Goal: Task Accomplishment & Management: Manage account settings

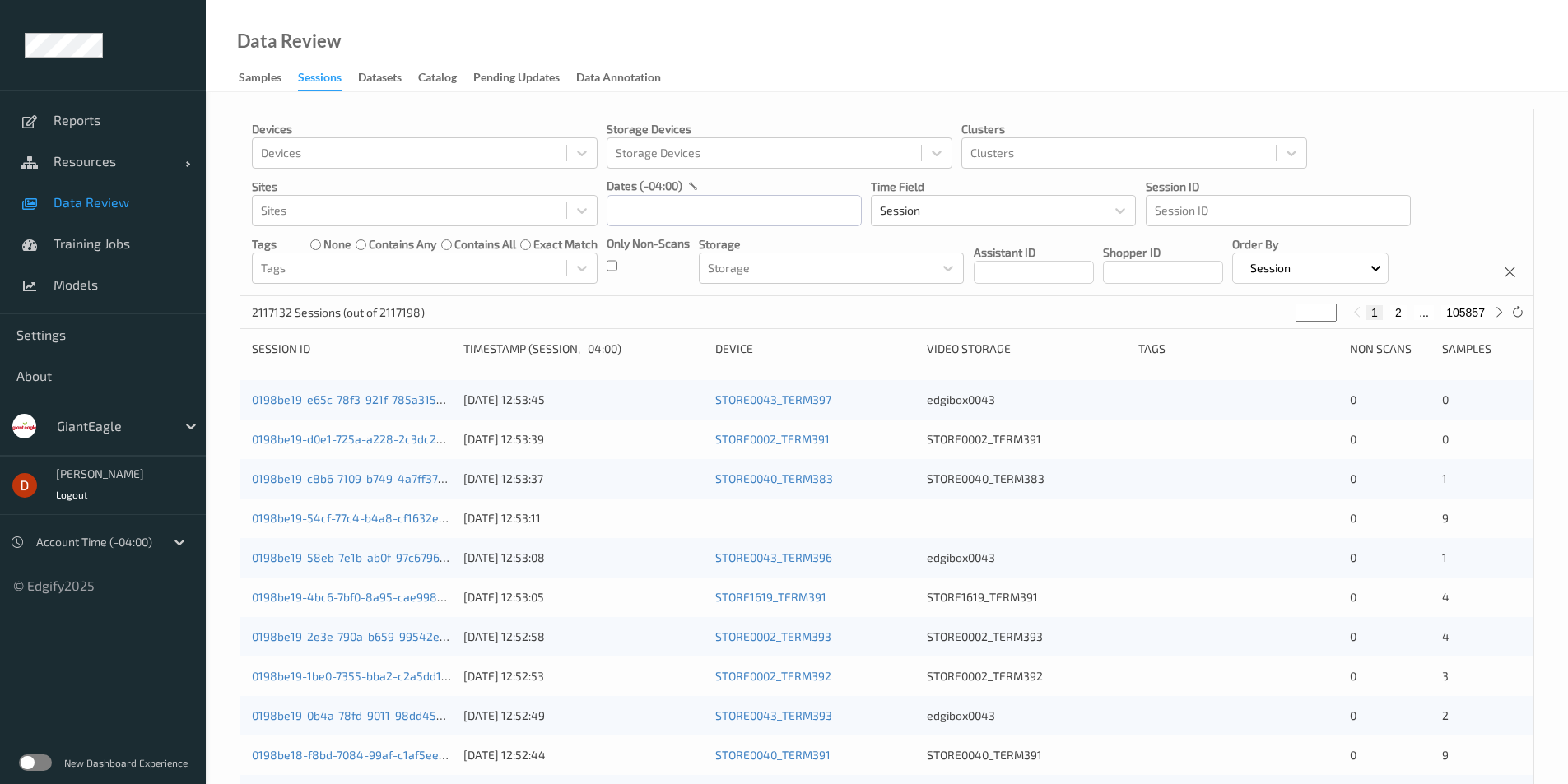
click at [140, 416] on div "GiantEagle" at bounding box center [112, 425] width 128 height 27
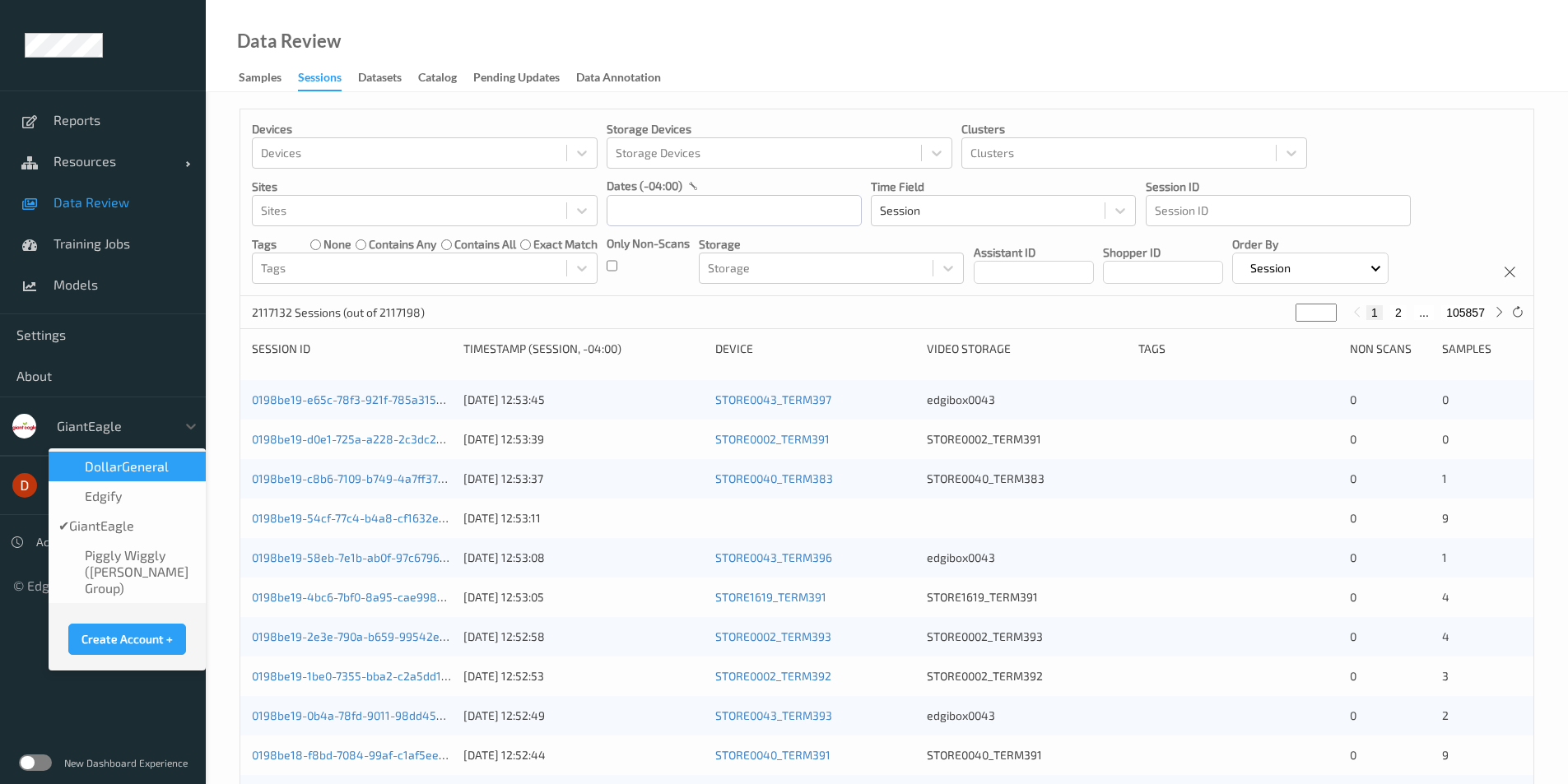
click at [129, 458] on span "DollarGeneral" at bounding box center [126, 466] width 84 height 17
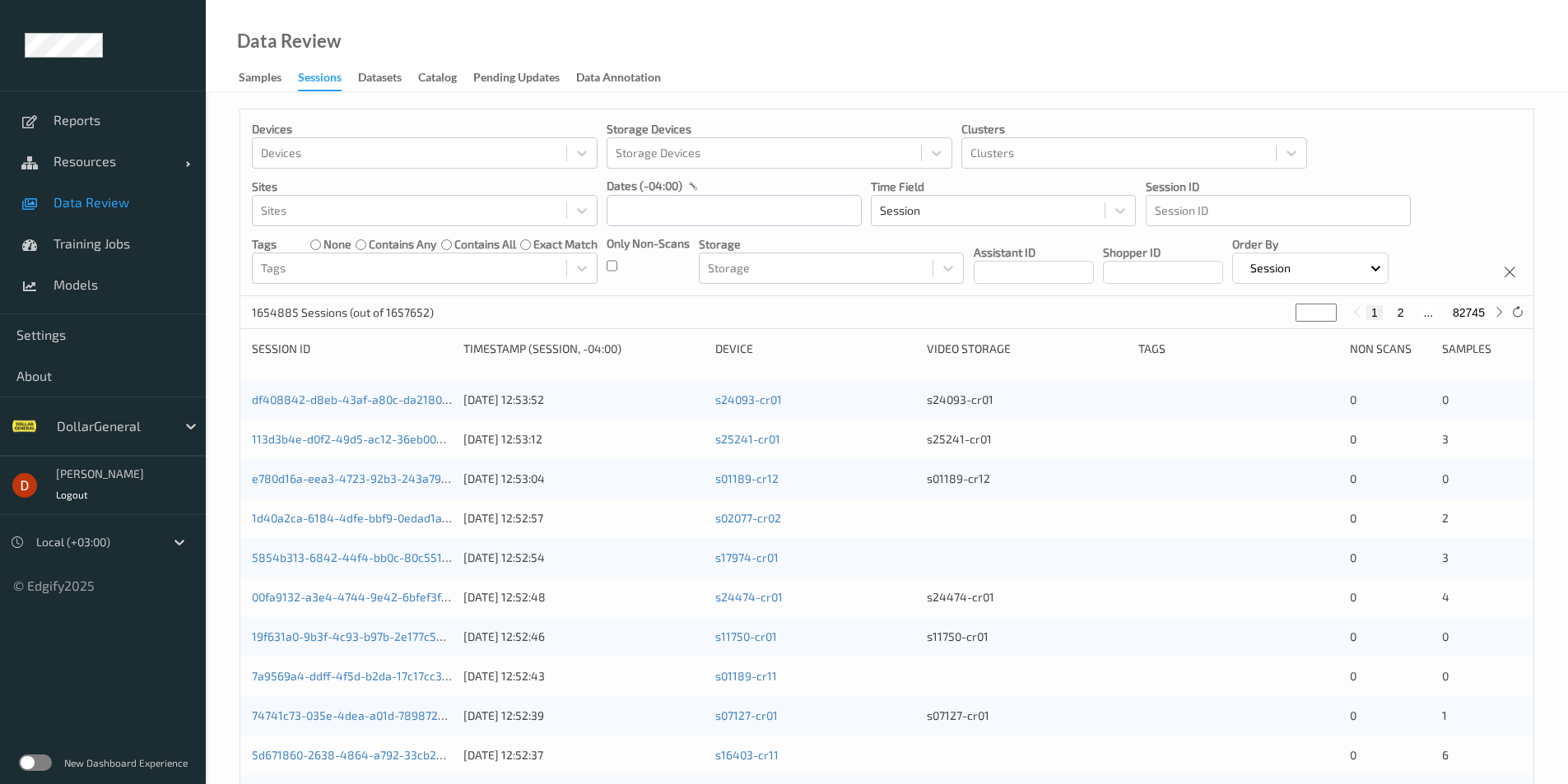
click at [150, 538] on div at bounding box center [96, 542] width 120 height 20
click at [166, 551] on div at bounding box center [179, 542] width 29 height 29
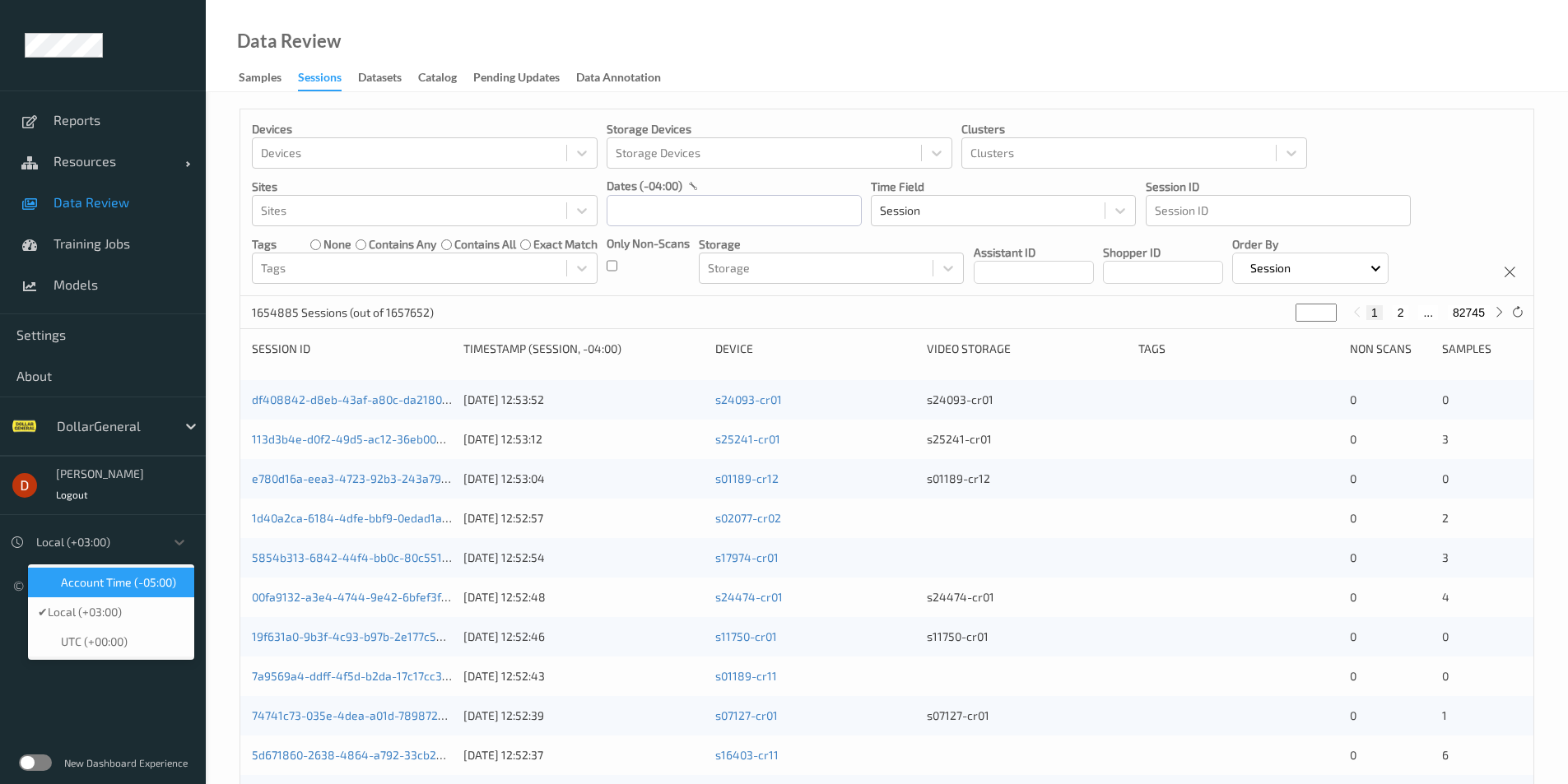
click at [159, 579] on span "Account Time (-05:00)" at bounding box center [118, 582] width 115 height 17
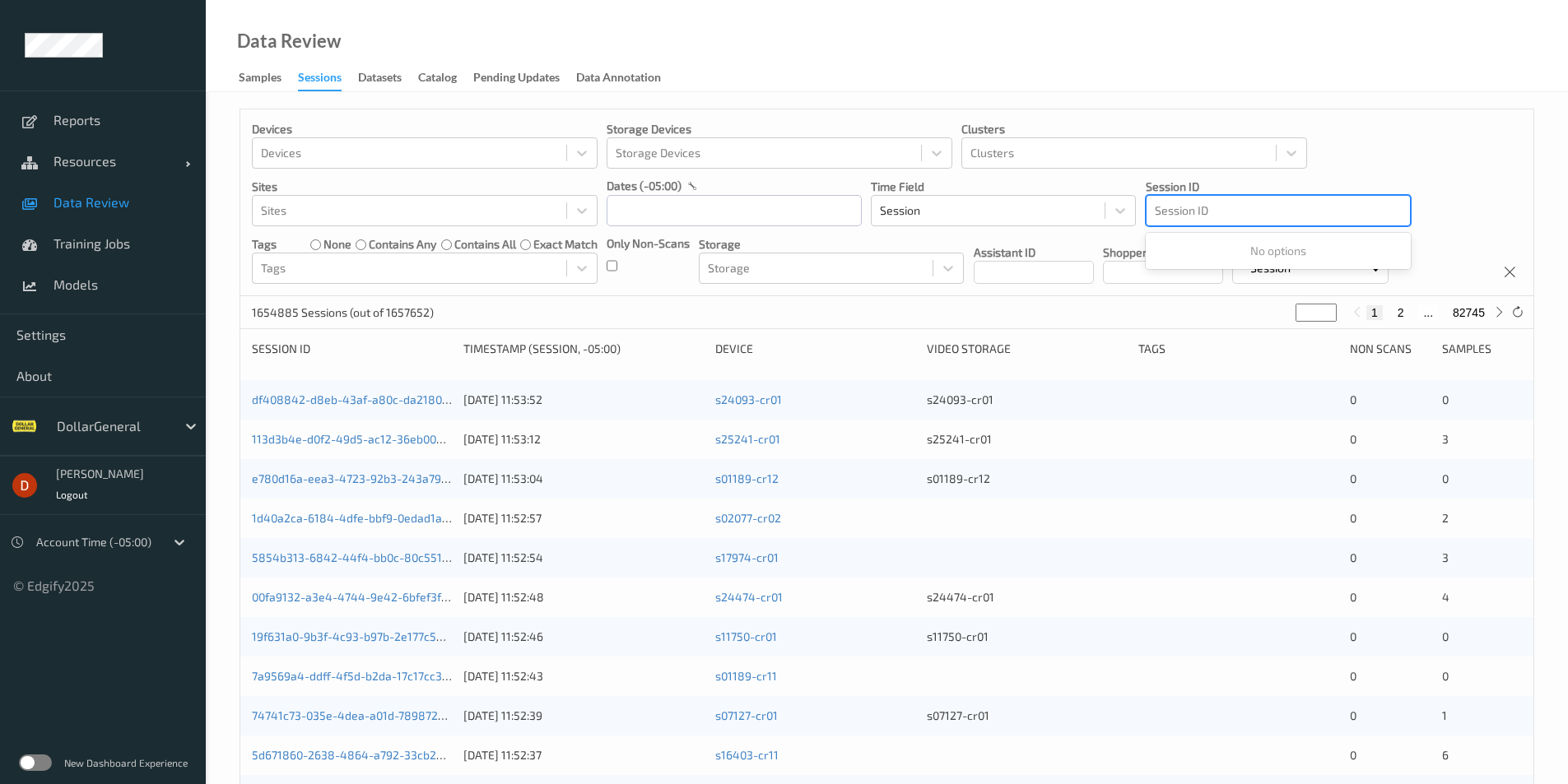
click at [1219, 204] on div at bounding box center [1278, 210] width 247 height 20
click at [1454, 123] on div "Devices Devices Storage Devices Storage Devices Clusters Clusters Sites Sites d…" at bounding box center [886, 202] width 1293 height 187
click at [1209, 203] on div at bounding box center [1278, 210] width 247 height 20
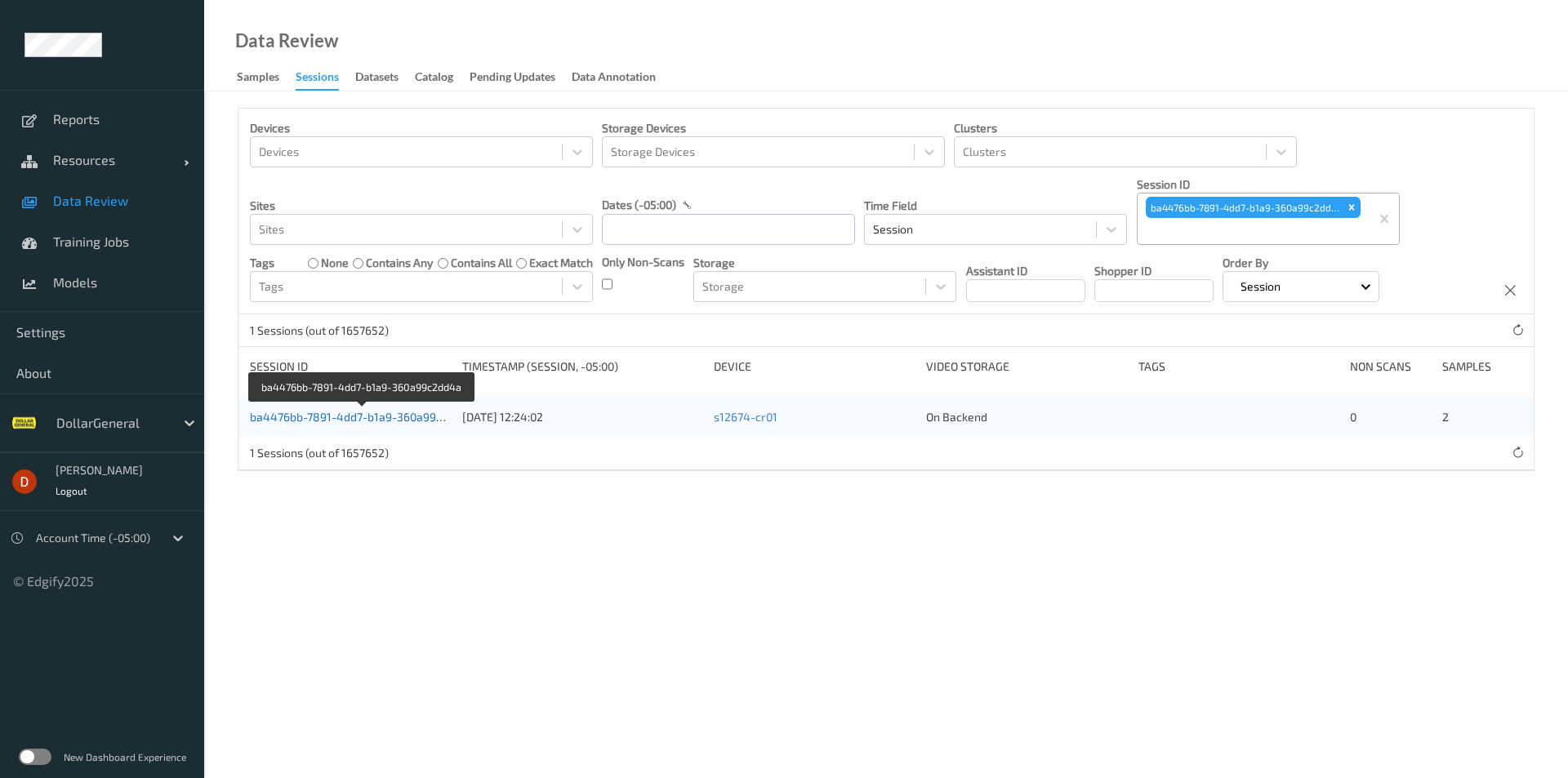
click at [357, 417] on link "ba4476bb-7891-4dd7-b1a9-360a99c2dd4a" at bounding box center [362, 416] width 225 height 14
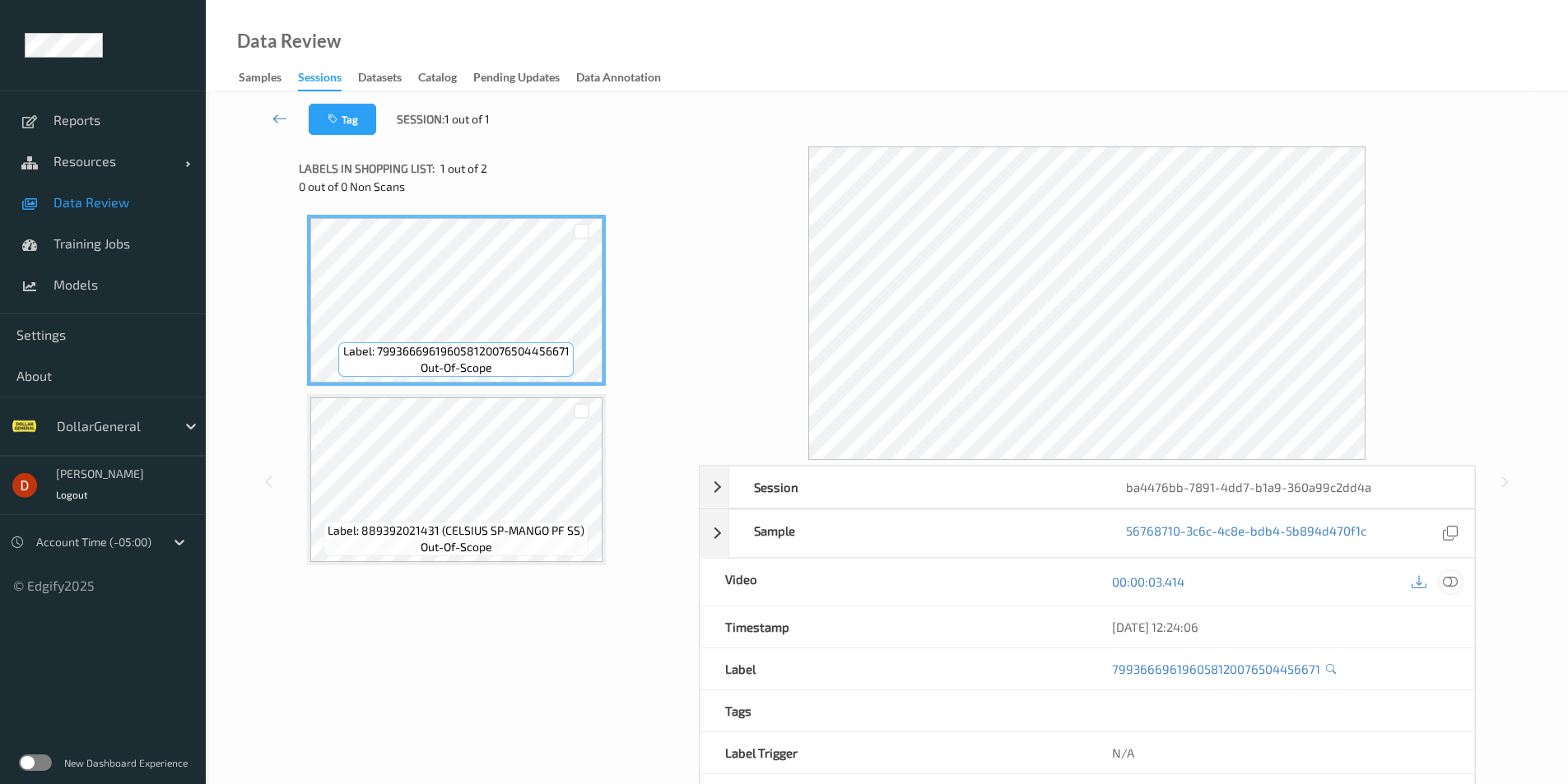
click at [1458, 579] on div at bounding box center [1450, 582] width 23 height 23
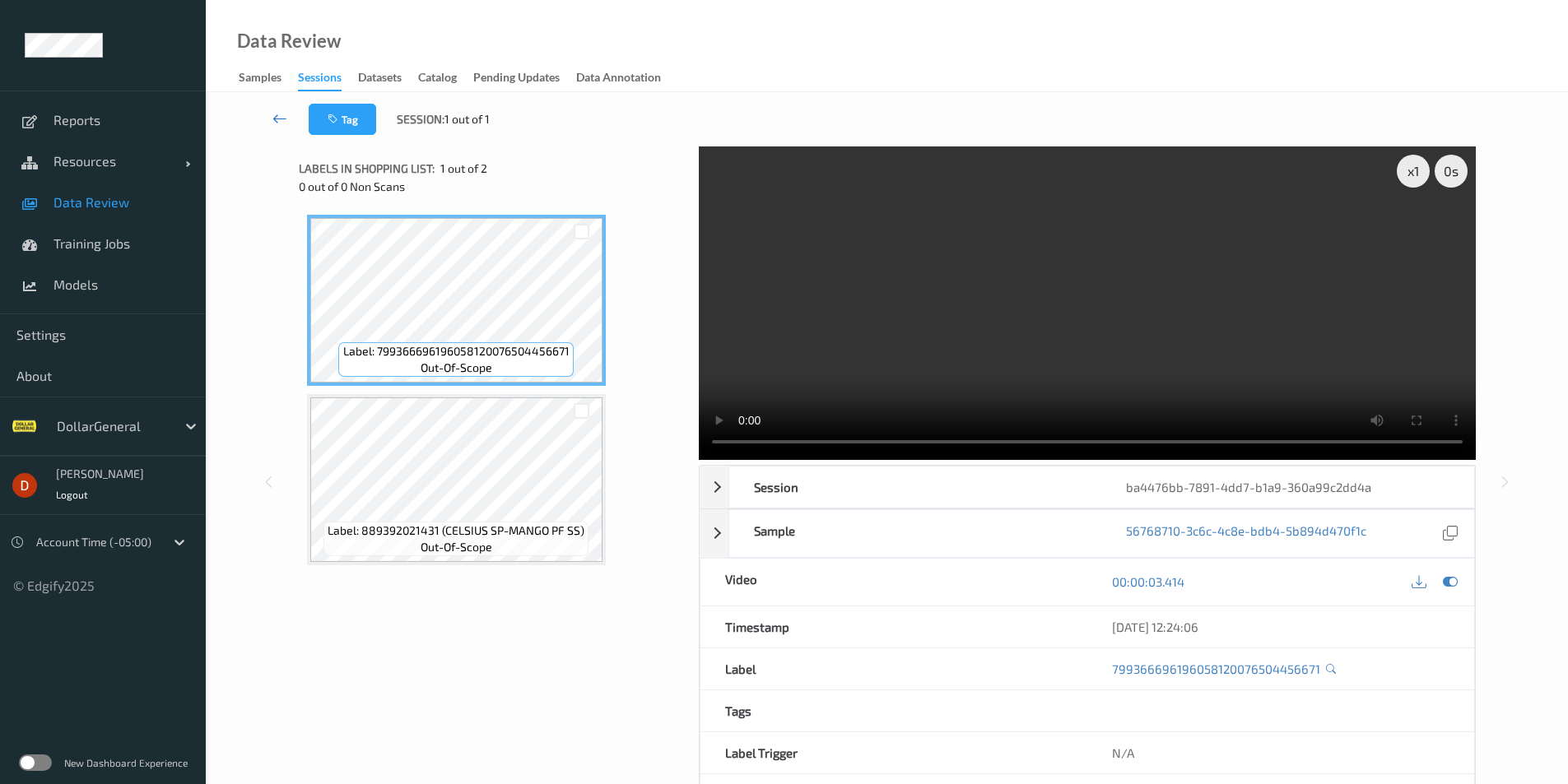
click at [277, 109] on link at bounding box center [279, 119] width 58 height 31
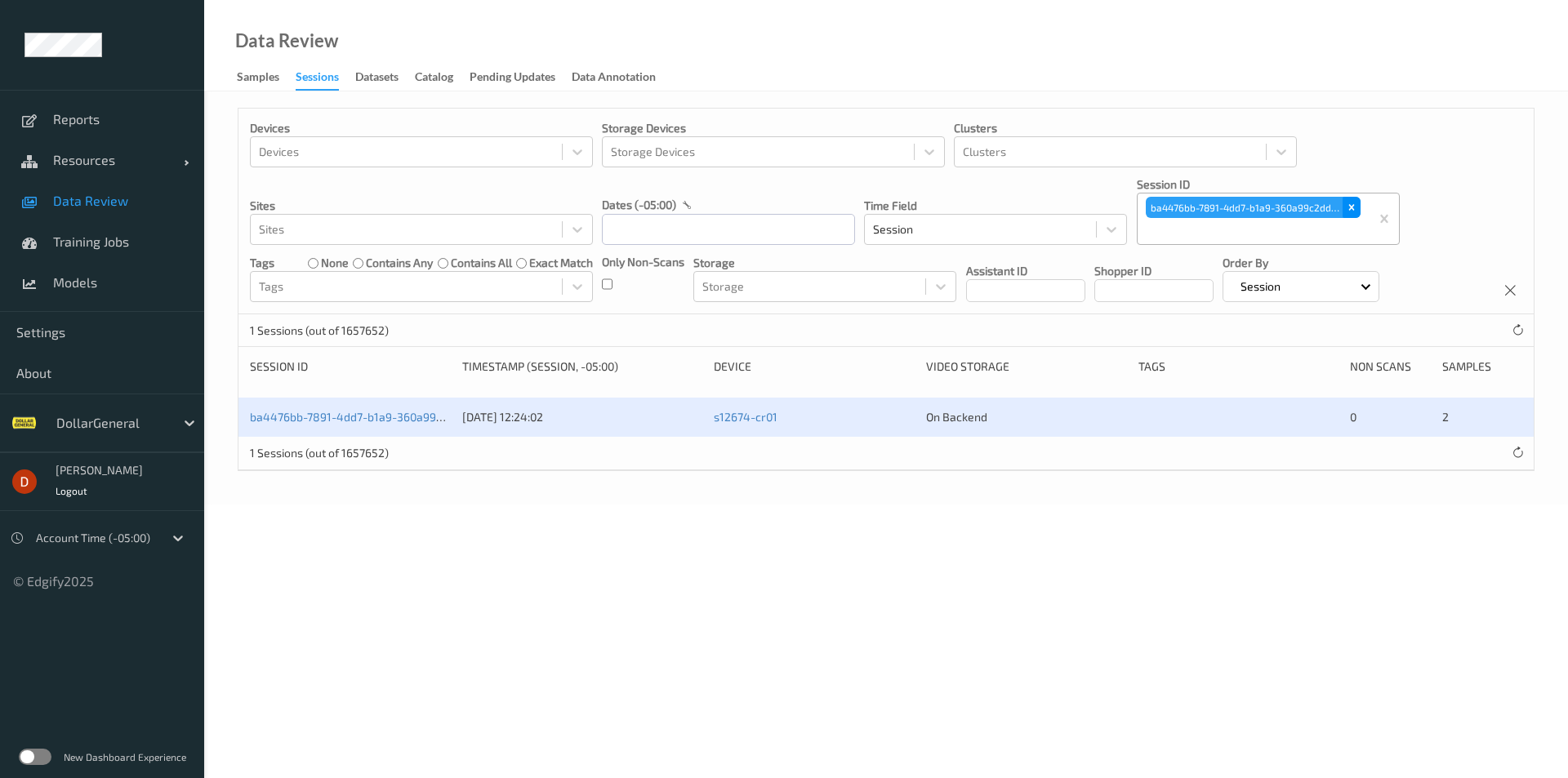
click at [1345, 207] on div "Remove ba4476bb-7891-4dd7-b1a9-360a99c2dd4a" at bounding box center [1352, 208] width 18 height 21
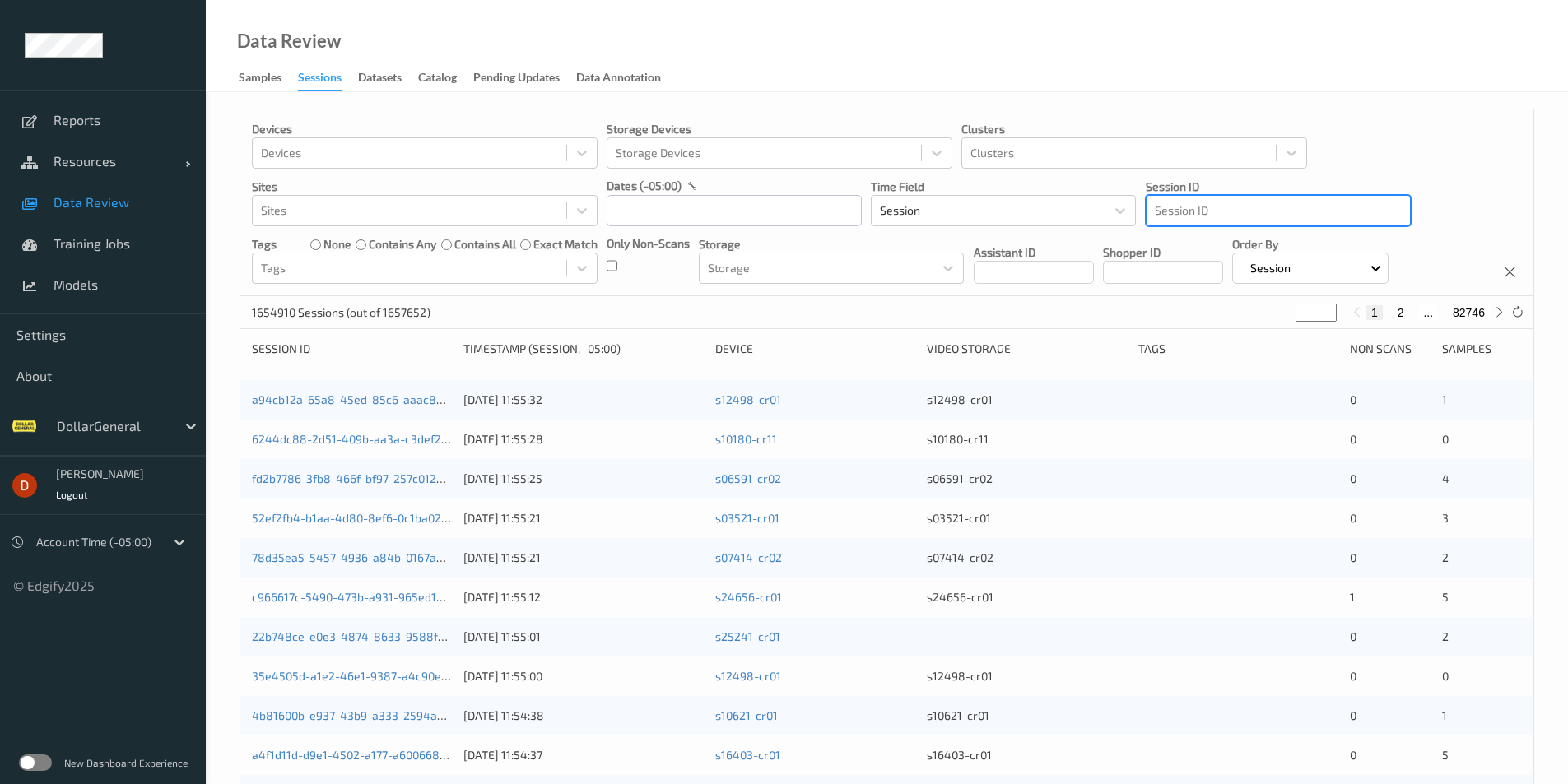
click at [1359, 210] on div at bounding box center [1278, 210] width 247 height 20
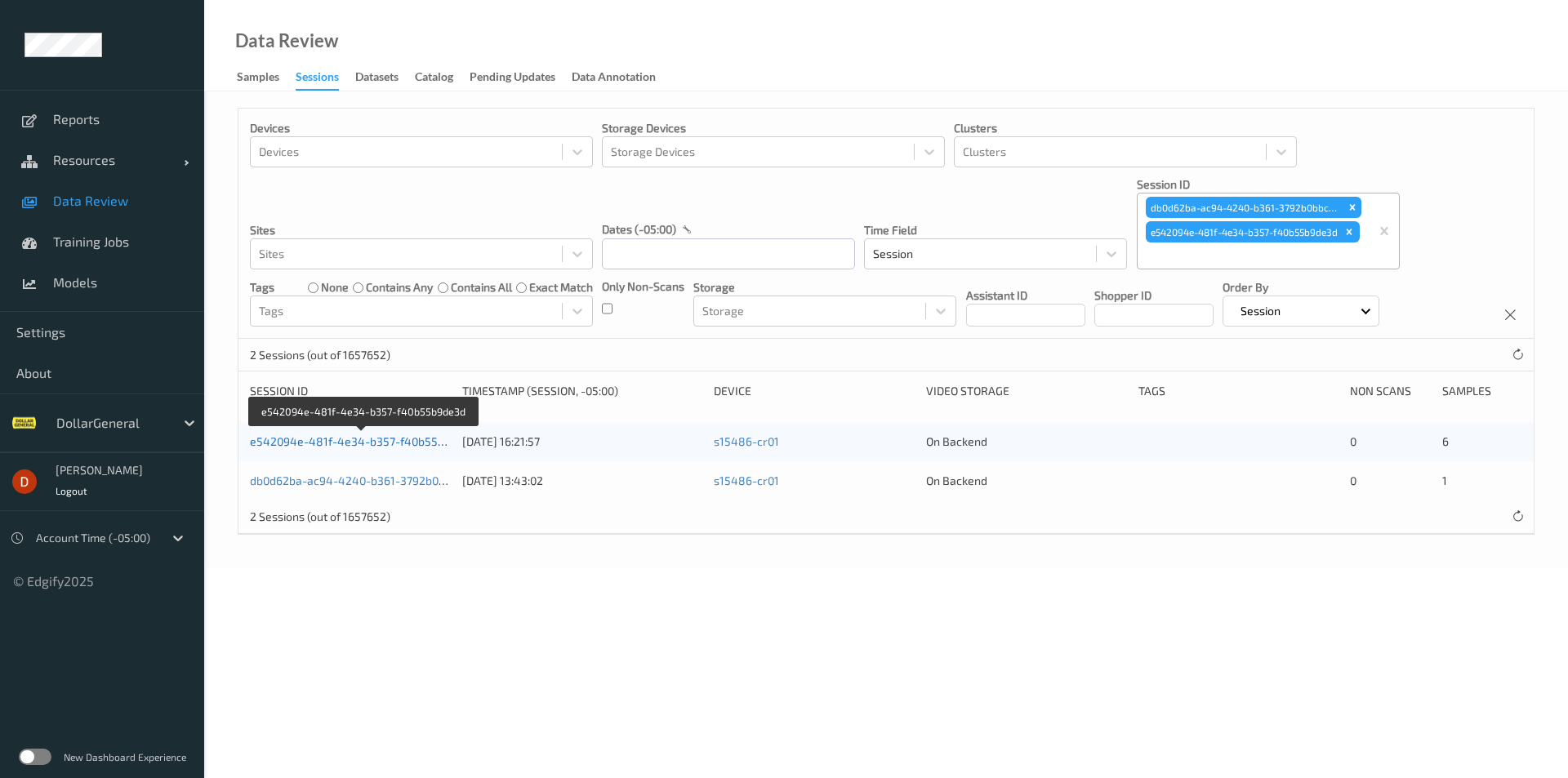
click at [420, 438] on link "e542094e-481f-4e34-b357-f40b55b9de3d" at bounding box center [363, 441] width 227 height 14
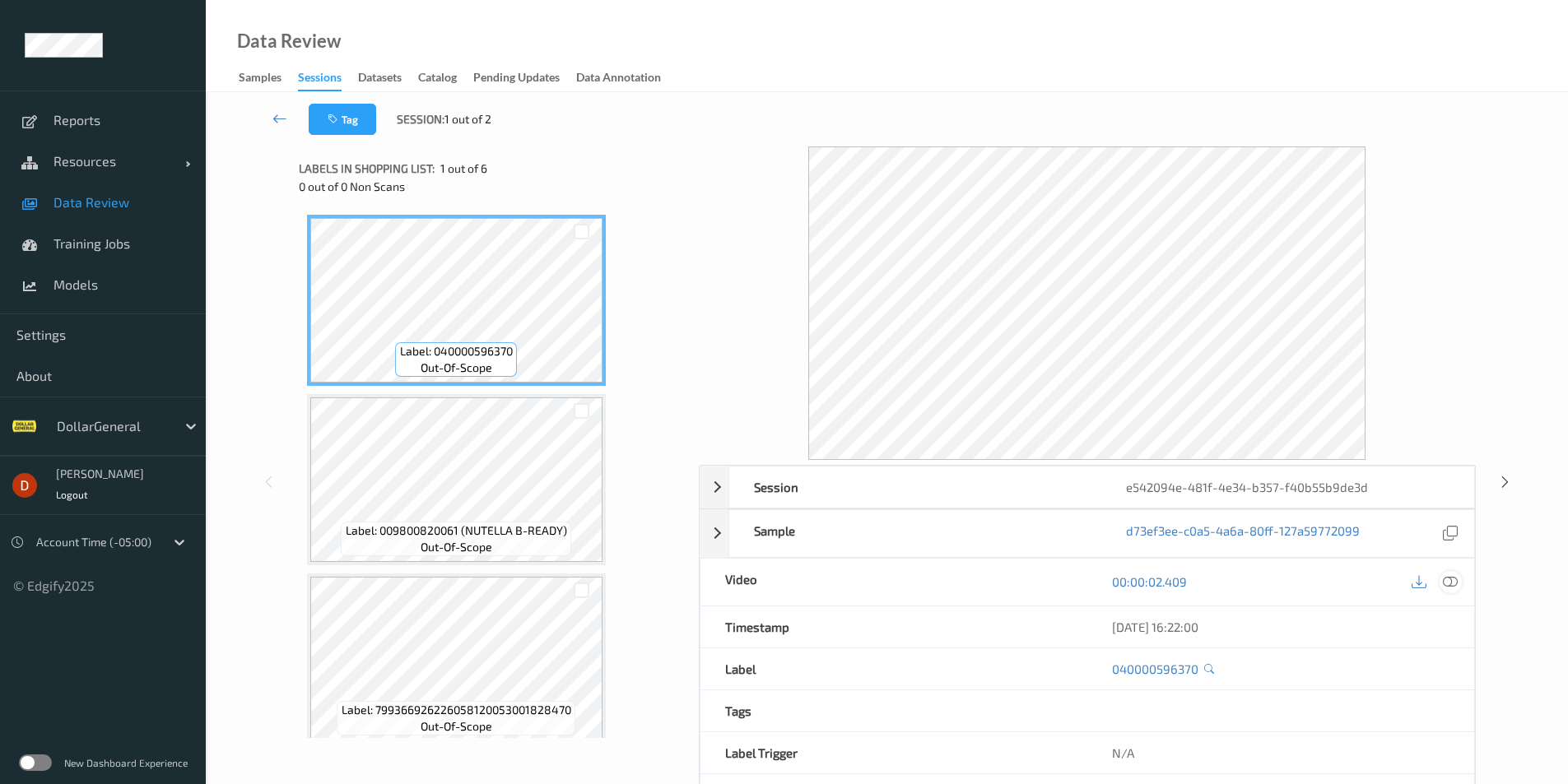
click at [1455, 587] on icon at bounding box center [1450, 581] width 15 height 15
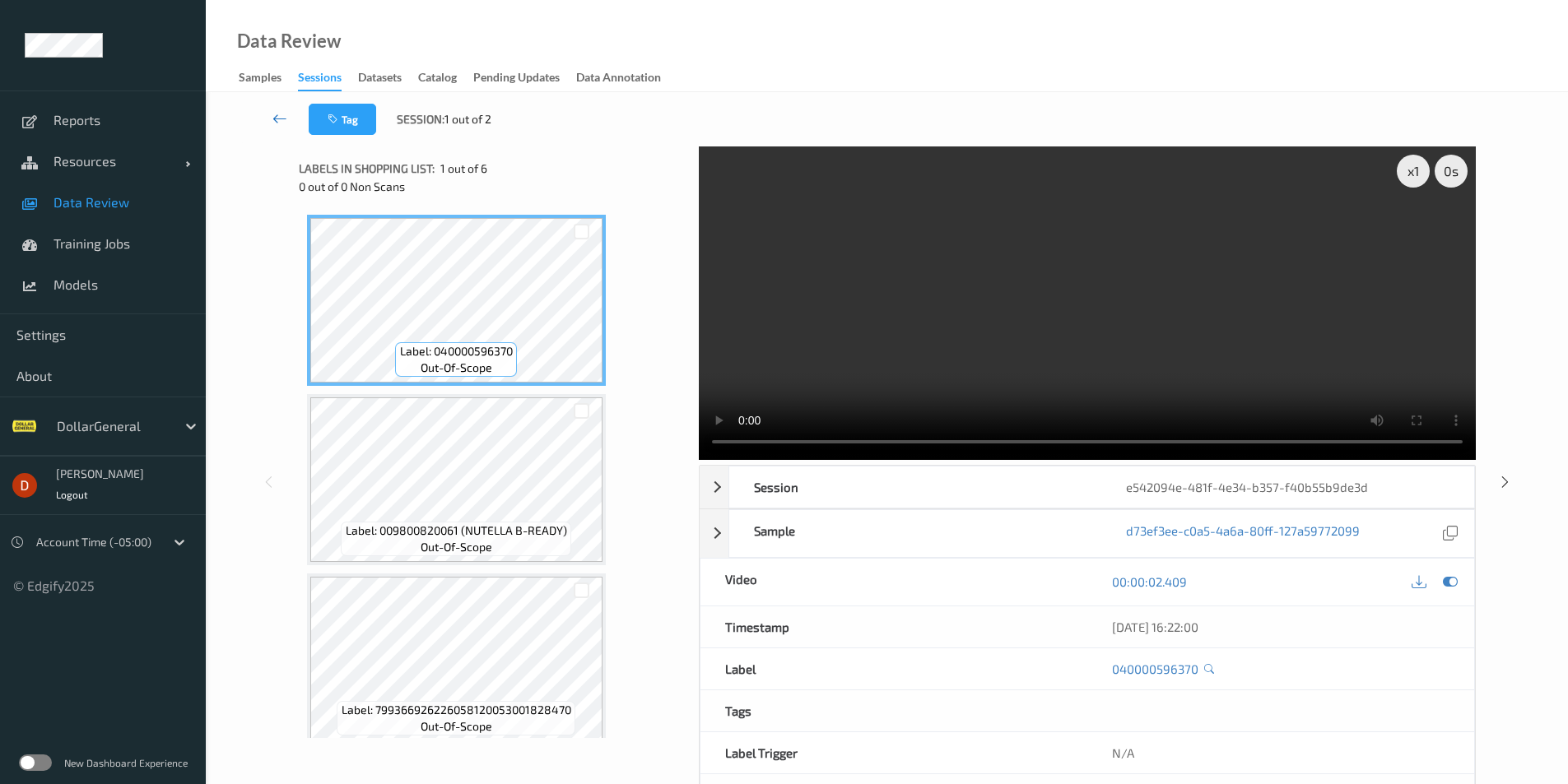
click at [280, 129] on link at bounding box center [279, 119] width 58 height 31
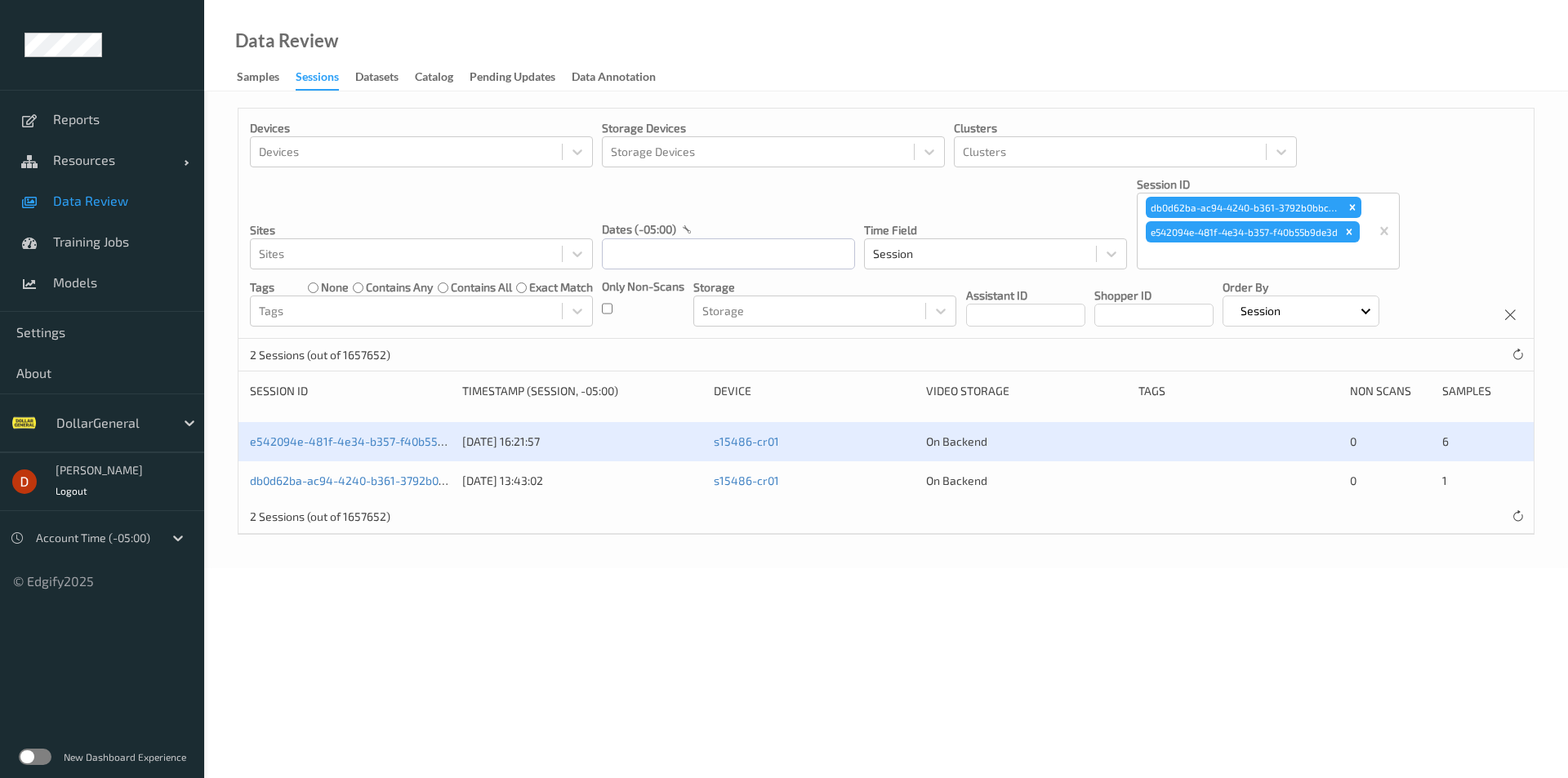
click at [442, 488] on div "db0d62ba-ac94-4240-b361-3792b0bbcb70" at bounding box center [350, 481] width 201 height 17
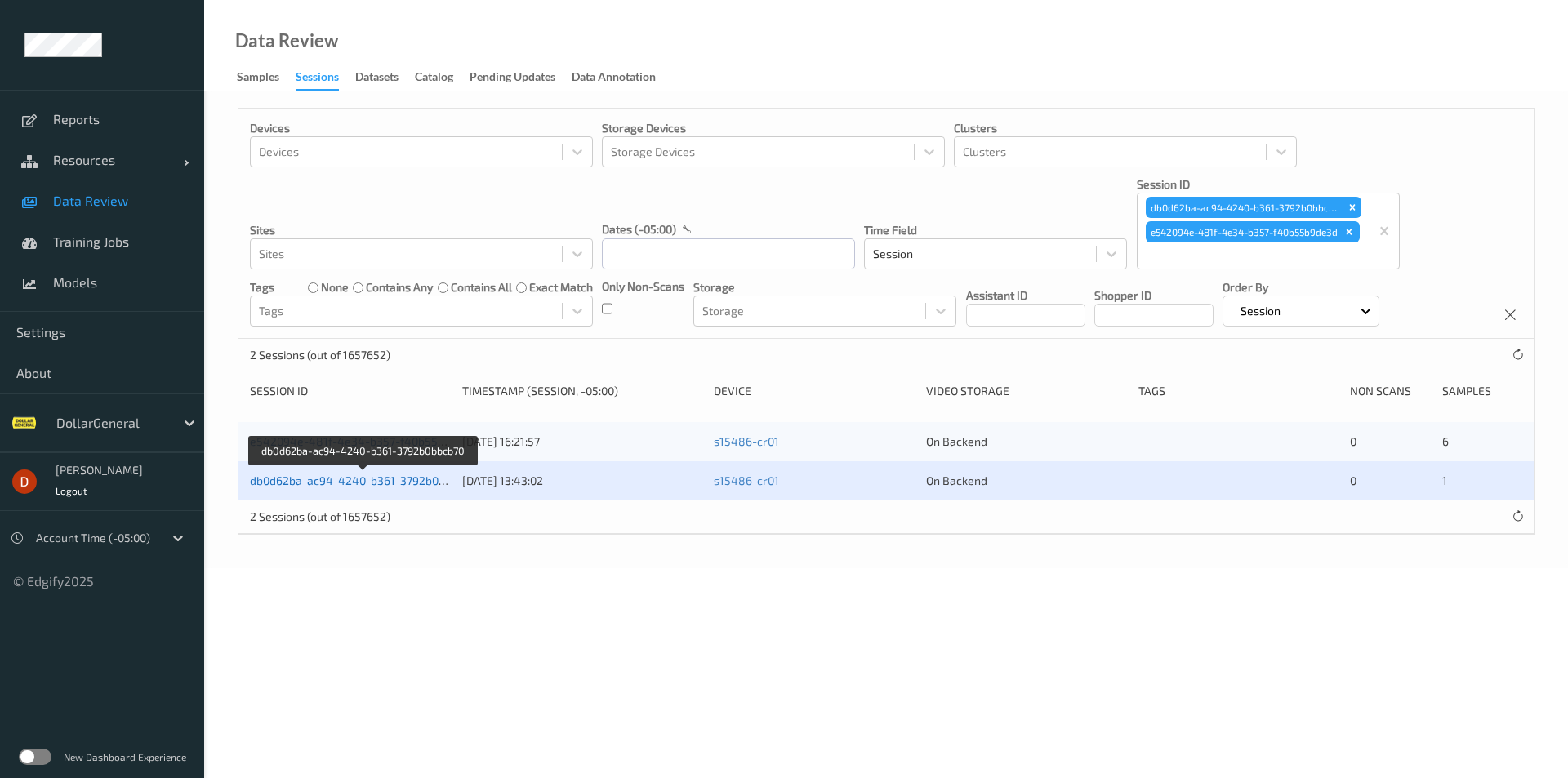
click at [409, 480] on link "db0d62ba-ac94-4240-b361-3792b0bbcb70" at bounding box center [363, 481] width 226 height 14
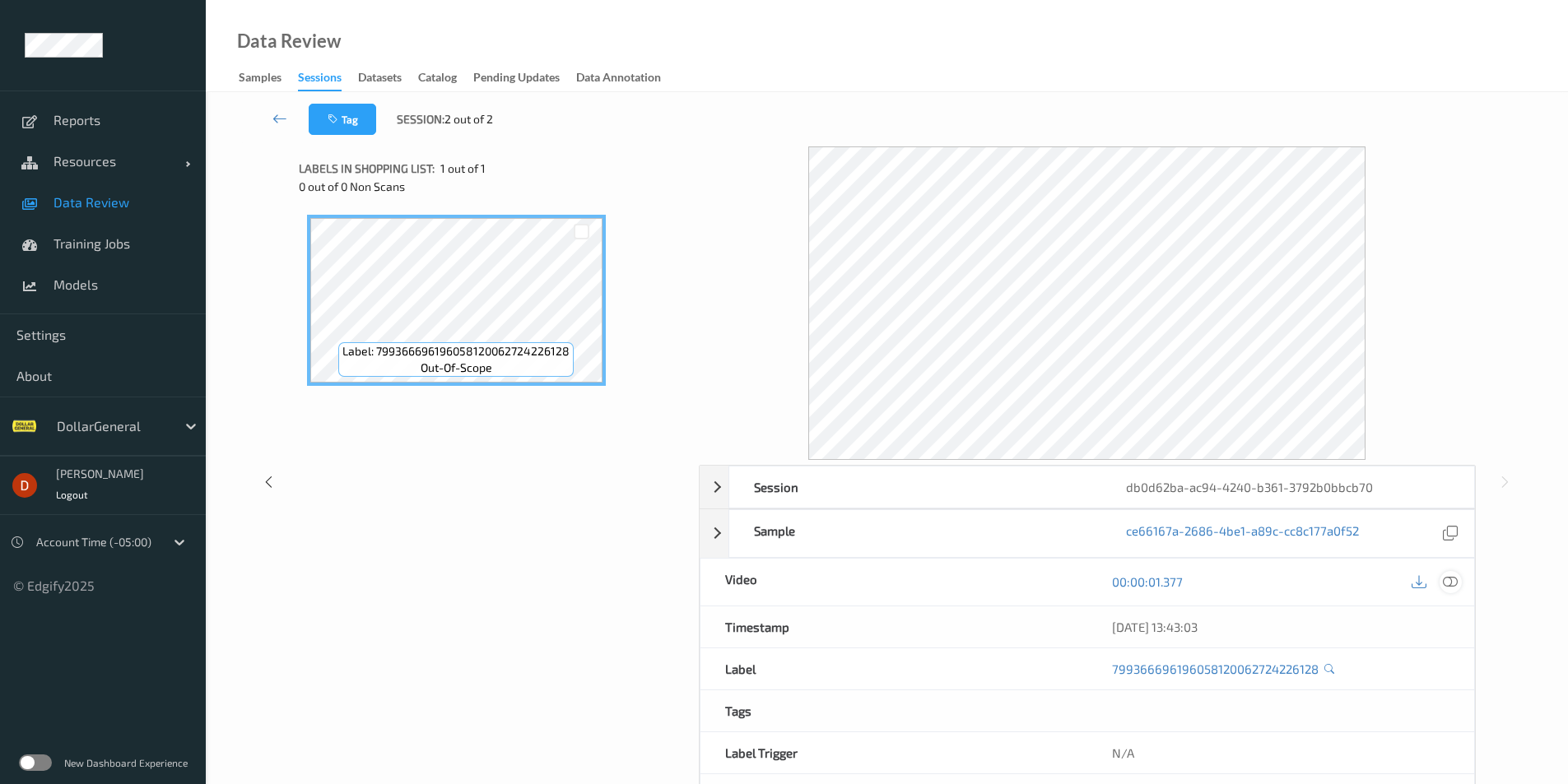
click at [1447, 579] on icon at bounding box center [1450, 581] width 15 height 15
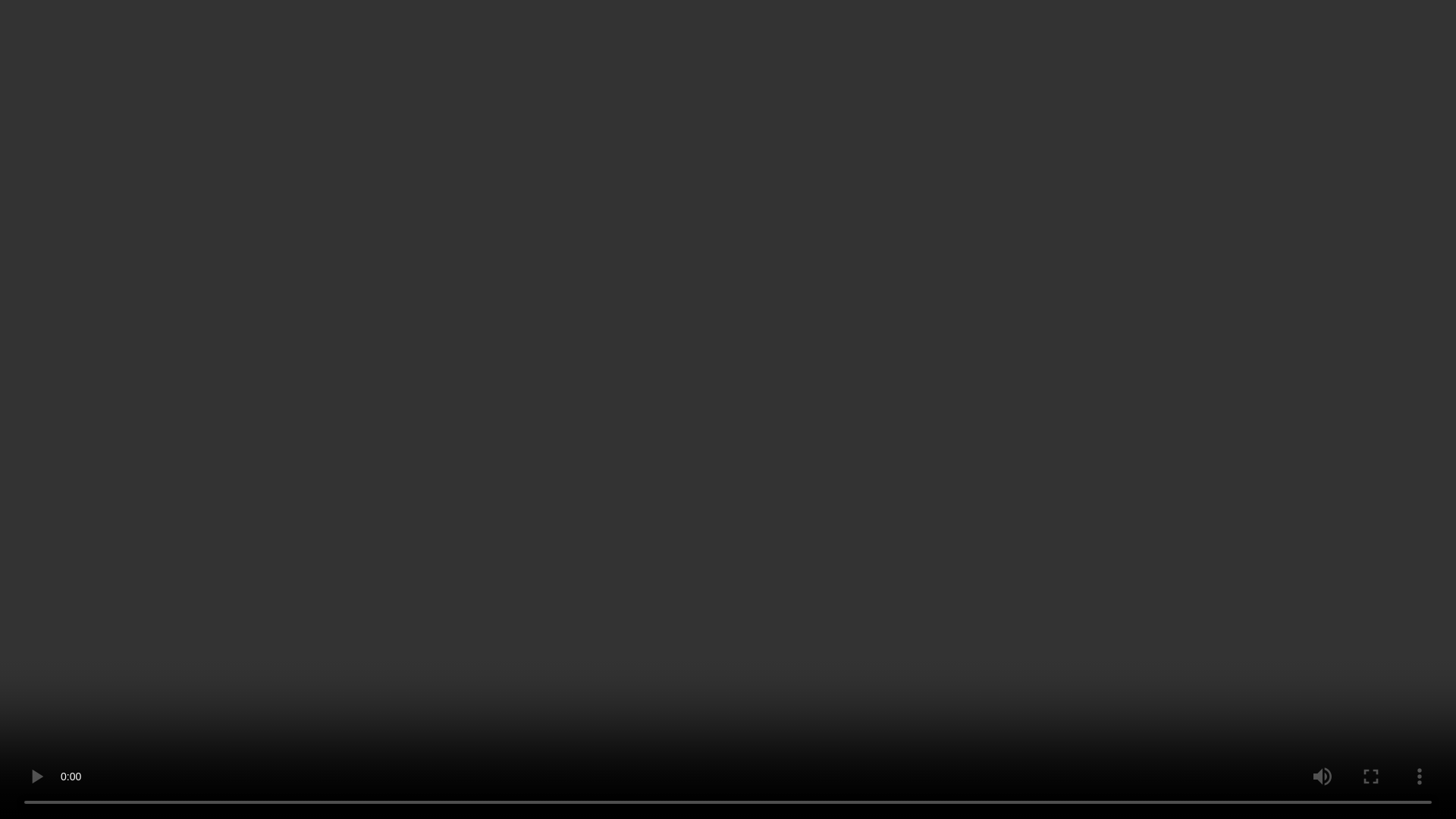
drag, startPoint x: 1304, startPoint y: 278, endPoint x: 1250, endPoint y: 236, distance: 68.4
click at [1244, 236] on video at bounding box center [728, 410] width 1456 height 819
drag, startPoint x: 1200, startPoint y: 327, endPoint x: 1191, endPoint y: 323, distance: 9.8
click at [1200, 327] on video at bounding box center [728, 410] width 1456 height 819
drag, startPoint x: 952, startPoint y: 458, endPoint x: 972, endPoint y: 450, distance: 21.5
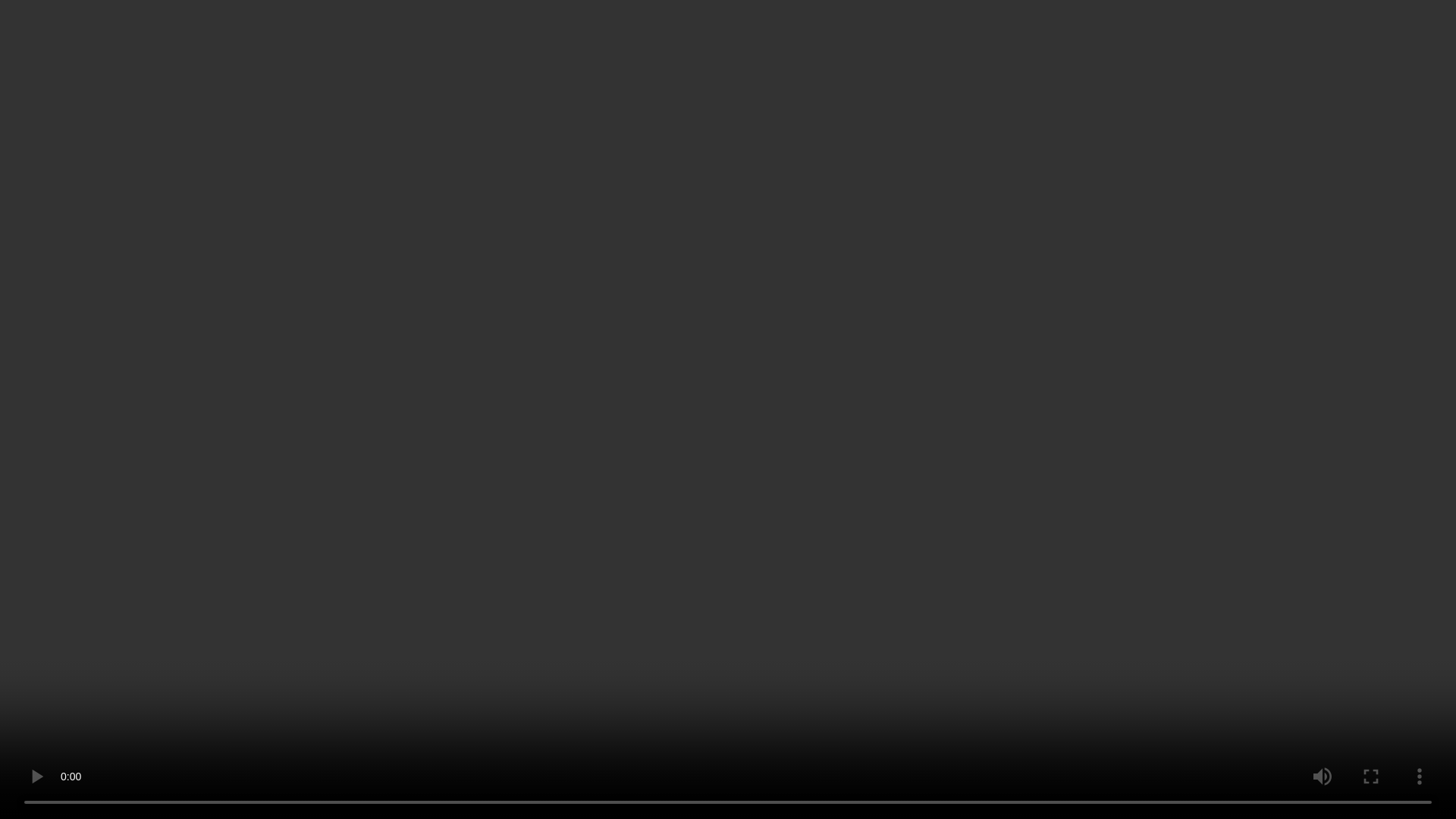
click at [952, 457] on video at bounding box center [728, 410] width 1456 height 819
click at [972, 449] on video at bounding box center [728, 410] width 1456 height 819
click at [973, 445] on video at bounding box center [728, 410] width 1456 height 819
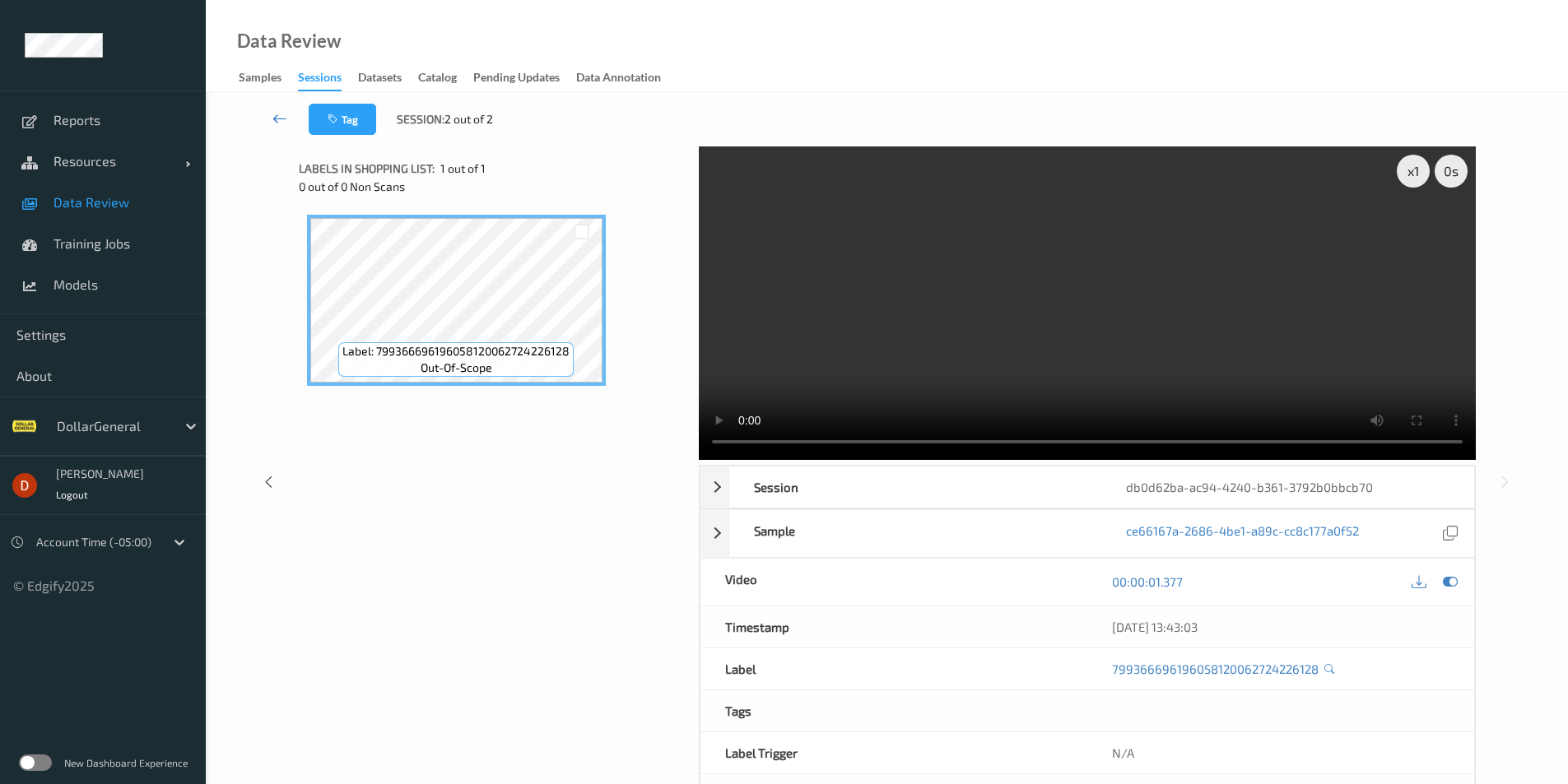
click at [259, 119] on link at bounding box center [279, 119] width 58 height 31
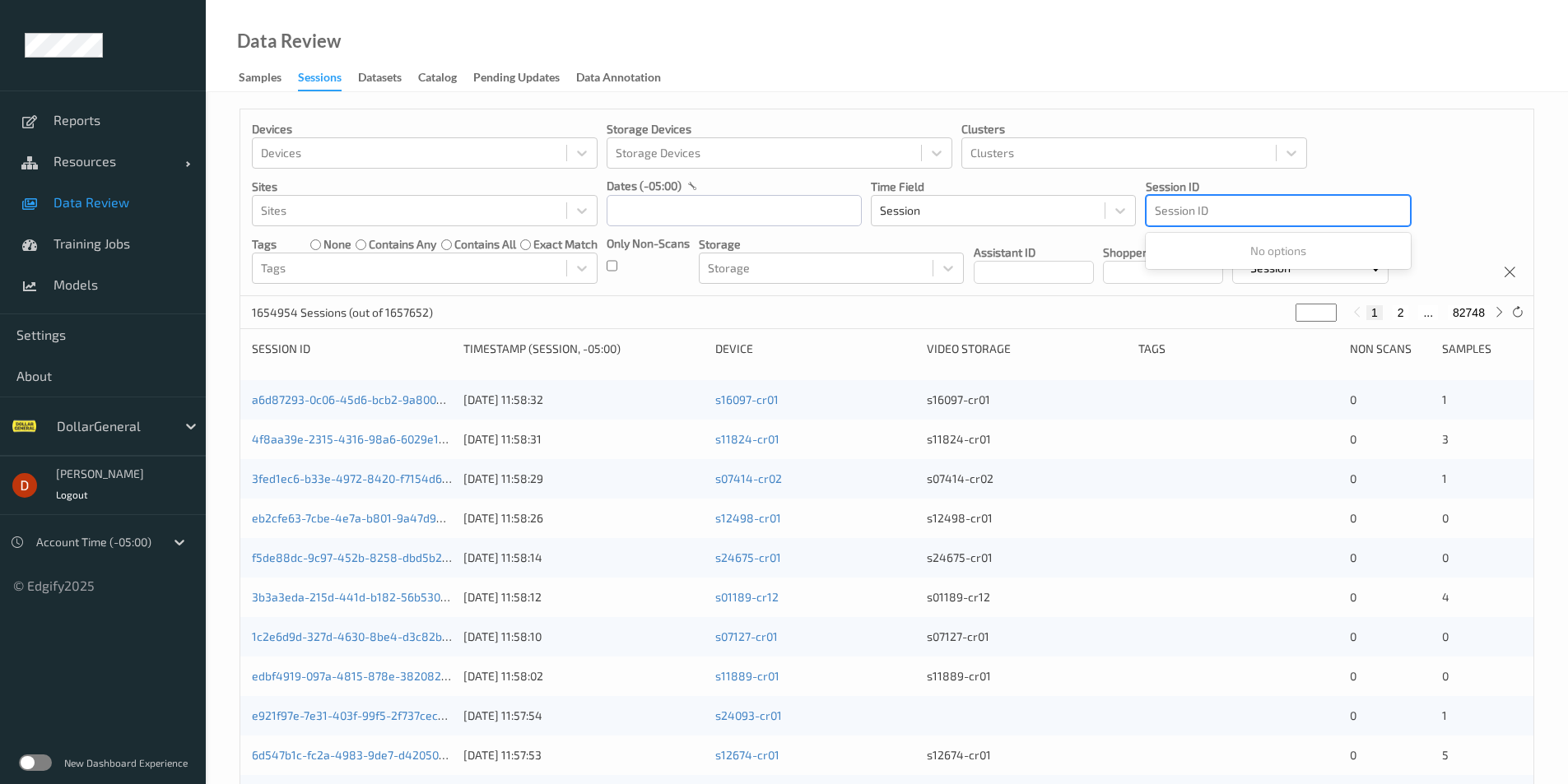
click at [1294, 217] on div at bounding box center [1278, 210] width 247 height 20
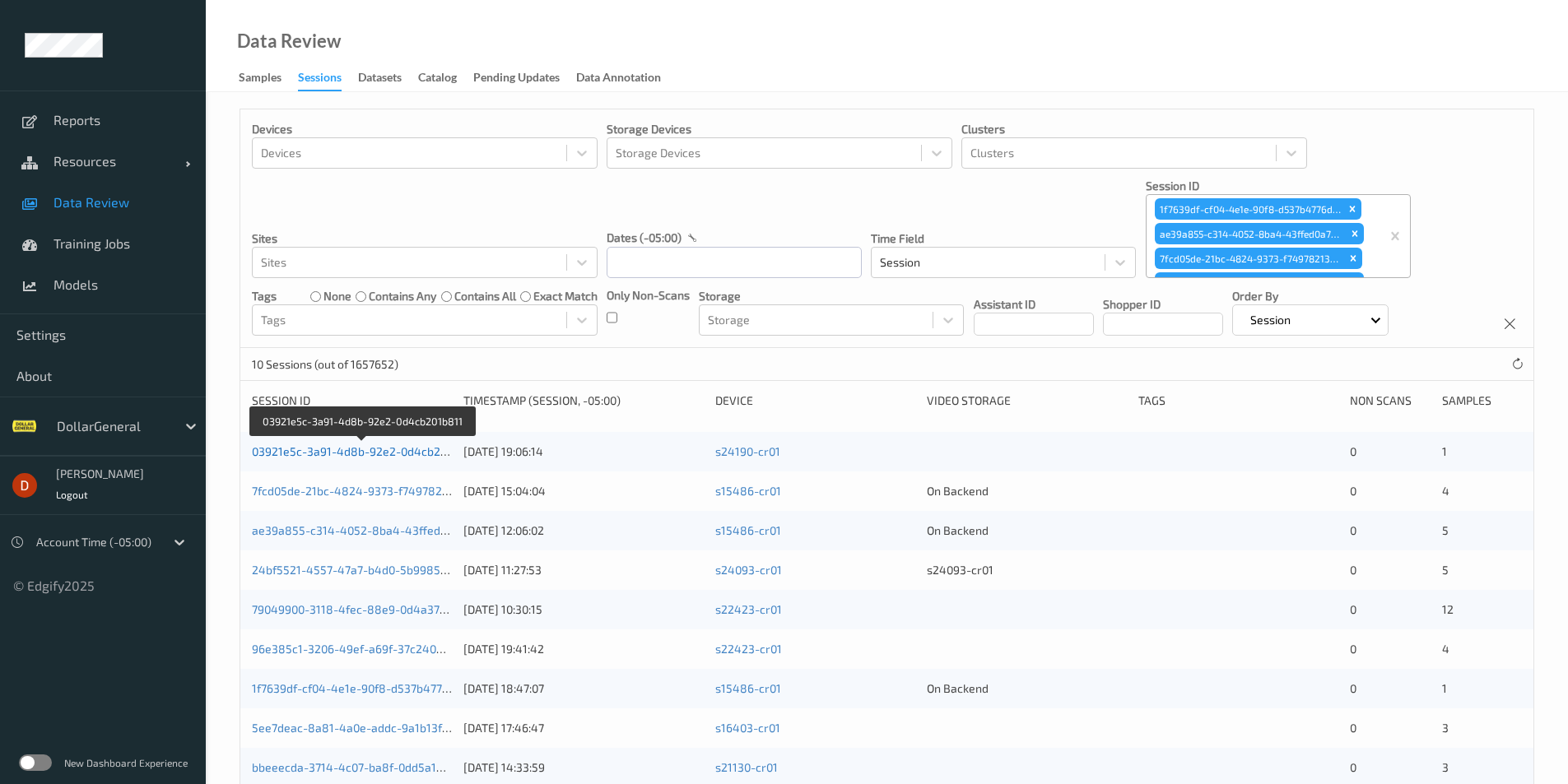
click at [411, 453] on link "03921e5c-3a91-4d8b-92e2-0d4cb201b811" at bounding box center [364, 451] width 224 height 14
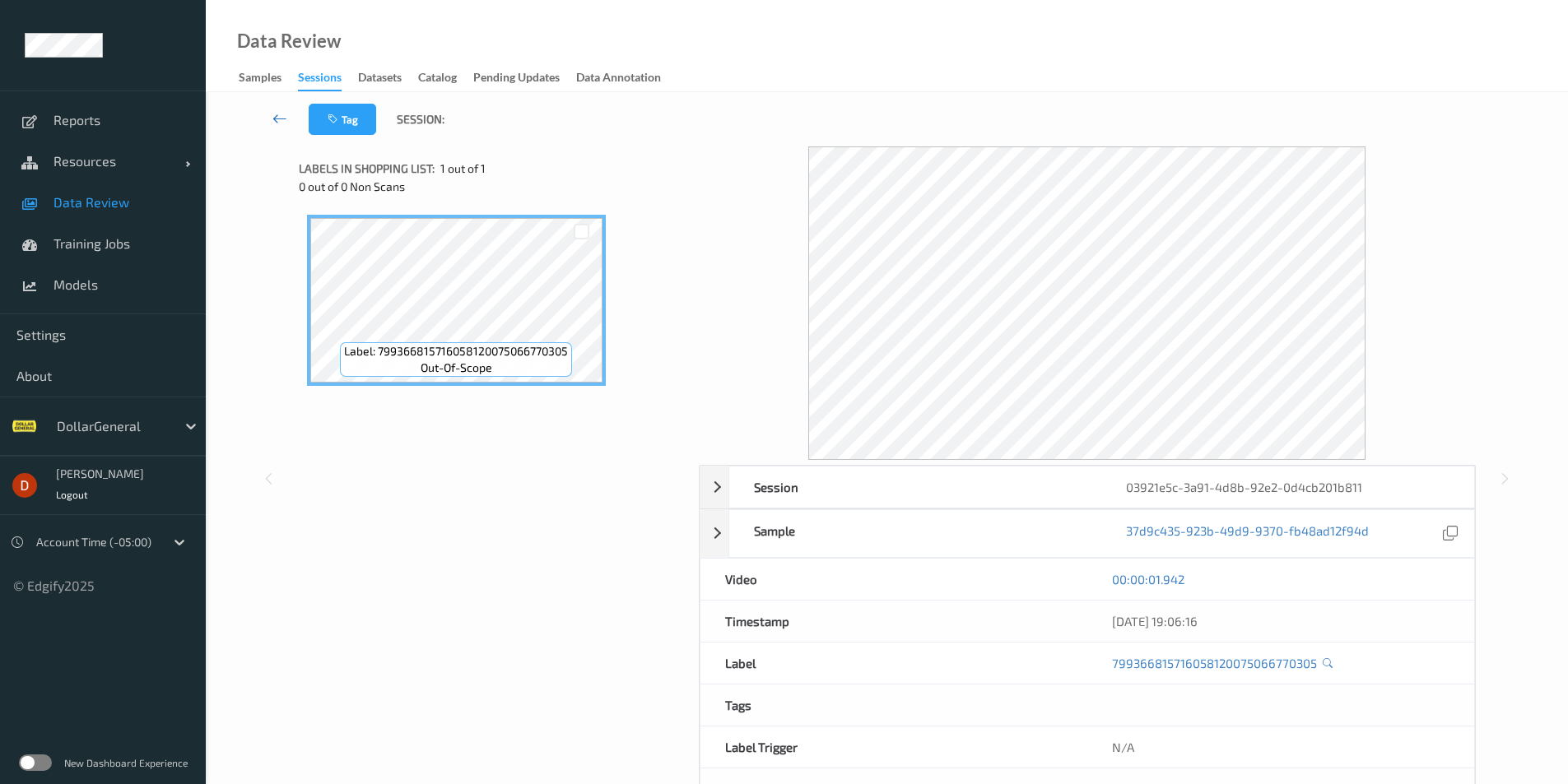
click at [286, 120] on icon at bounding box center [279, 118] width 15 height 17
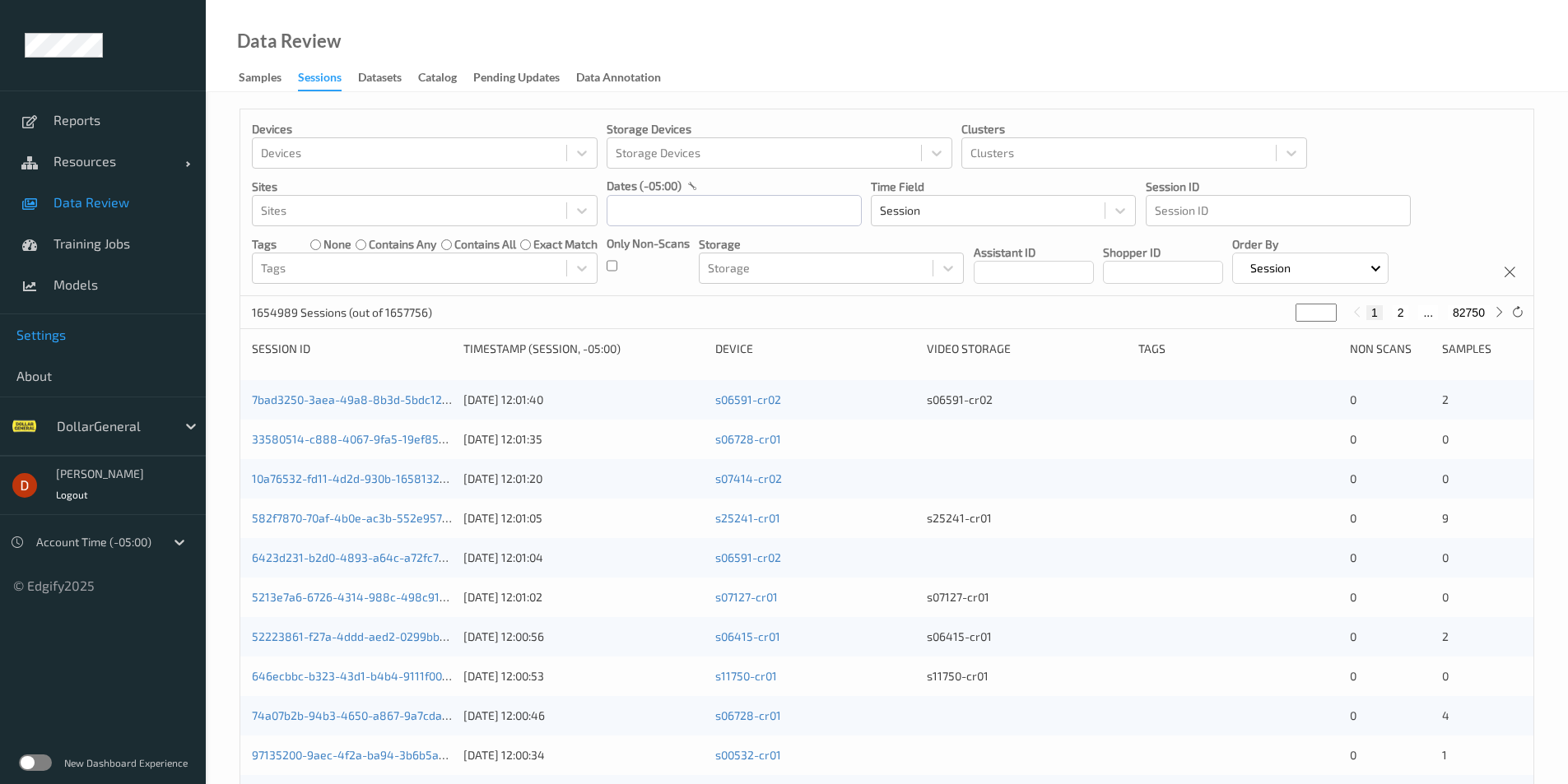
click at [96, 334] on span "Settings" at bounding box center [103, 334] width 173 height 17
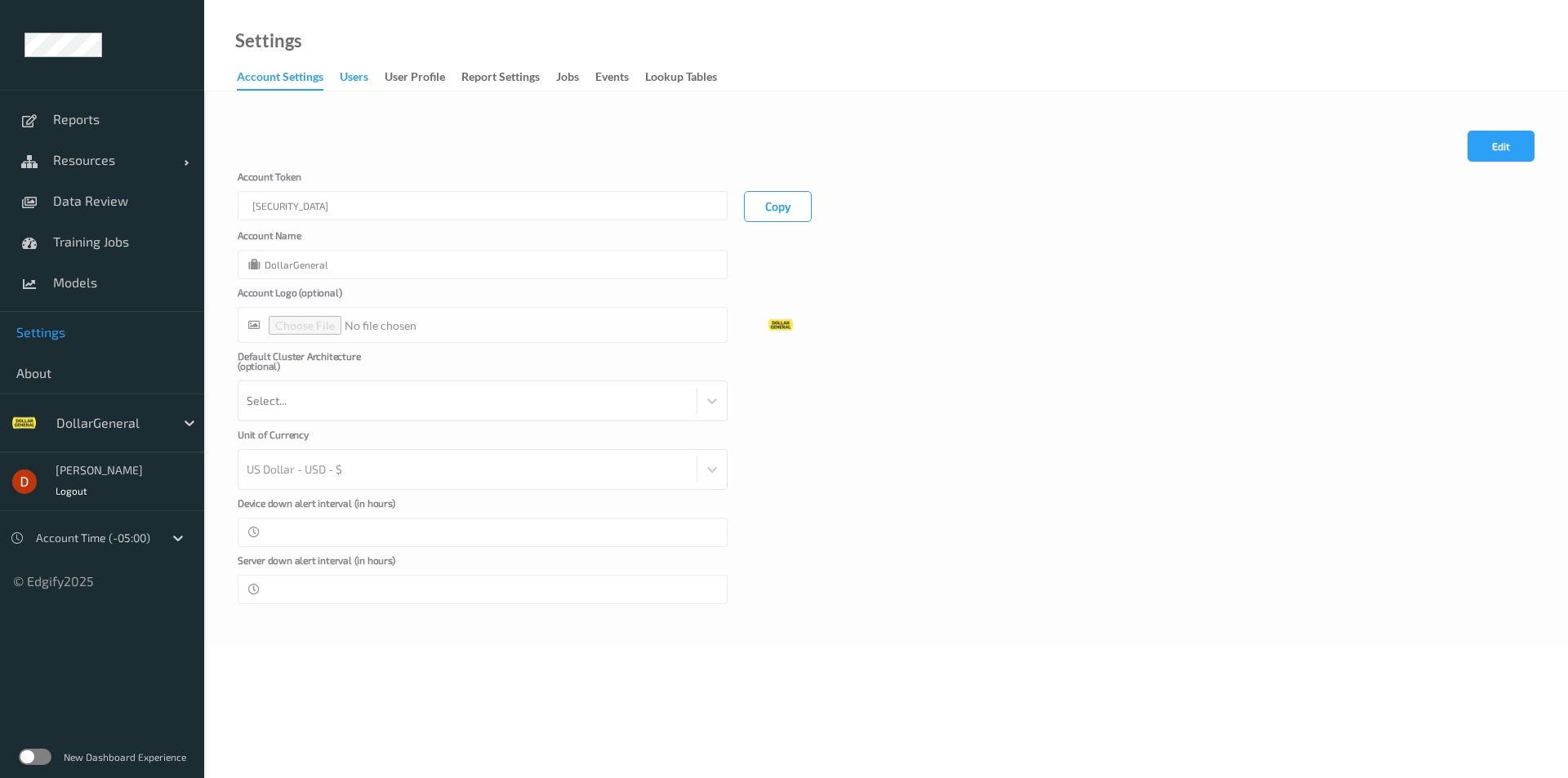
click at [363, 75] on div "users" at bounding box center [353, 78] width 28 height 20
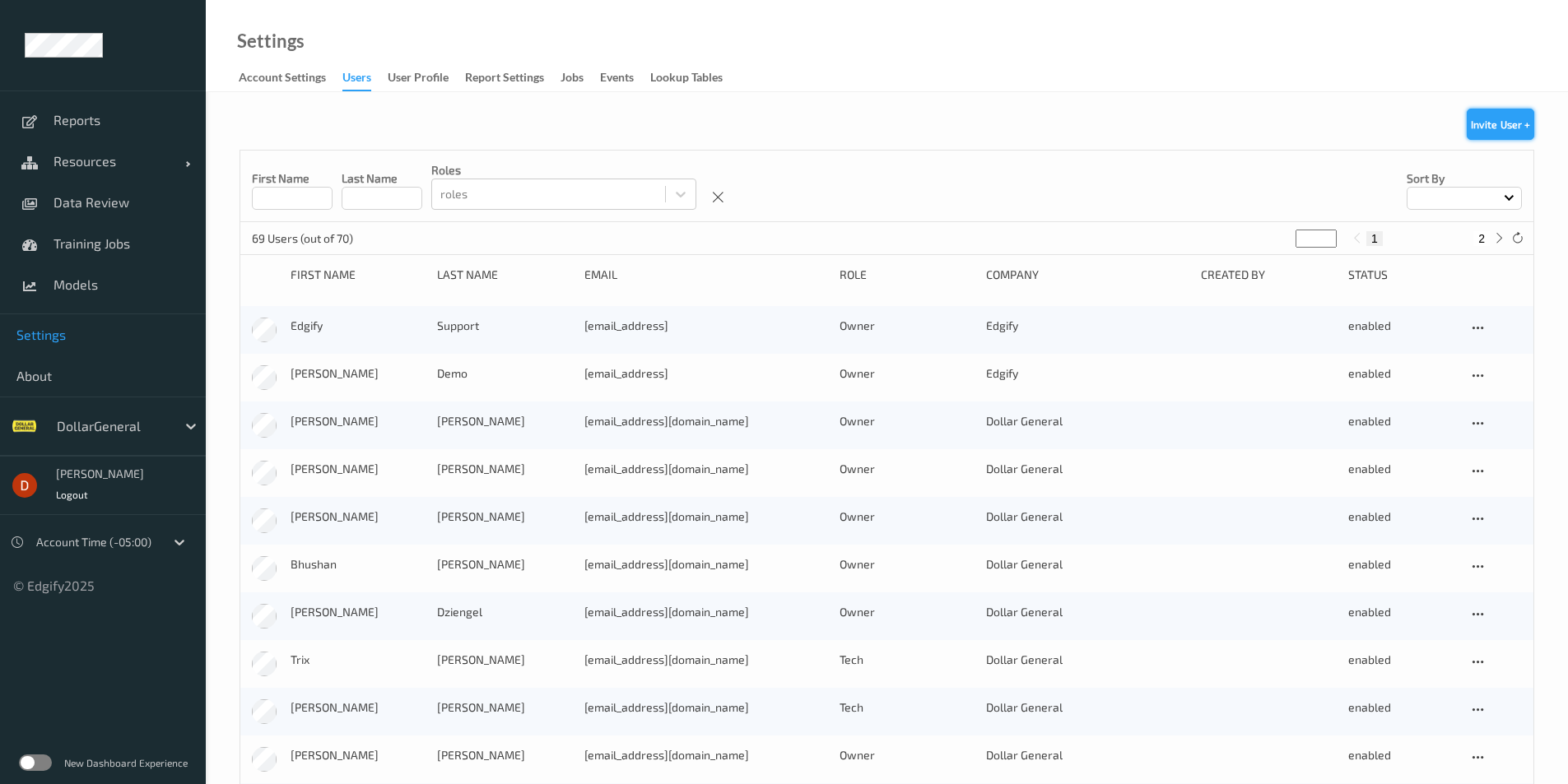
click at [1505, 126] on button "Invite User +" at bounding box center [1500, 125] width 68 height 31
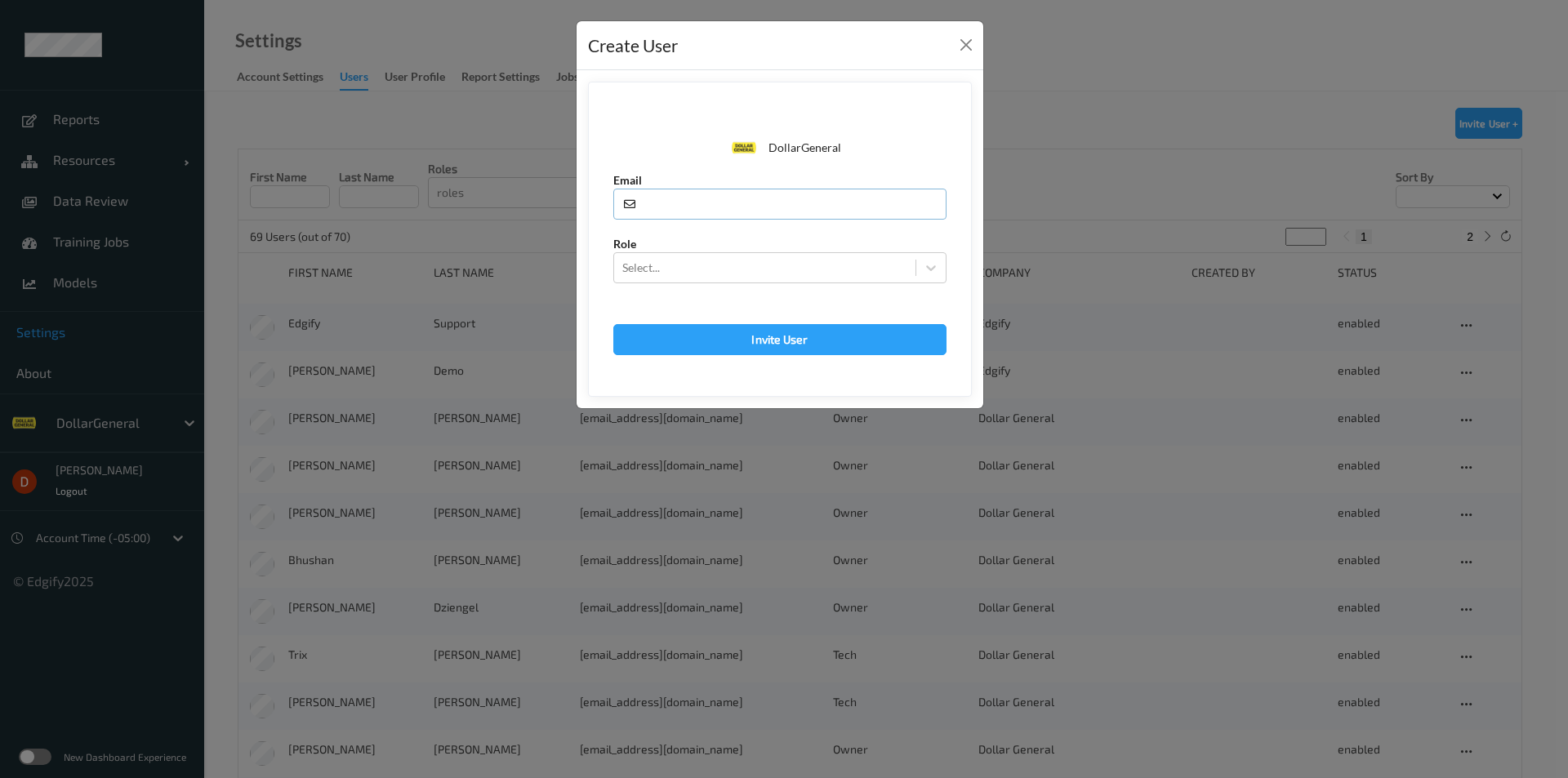
click at [667, 208] on input "text" at bounding box center [780, 204] width 333 height 31
type input "y"
type input "[EMAIL_ADDRESS]"
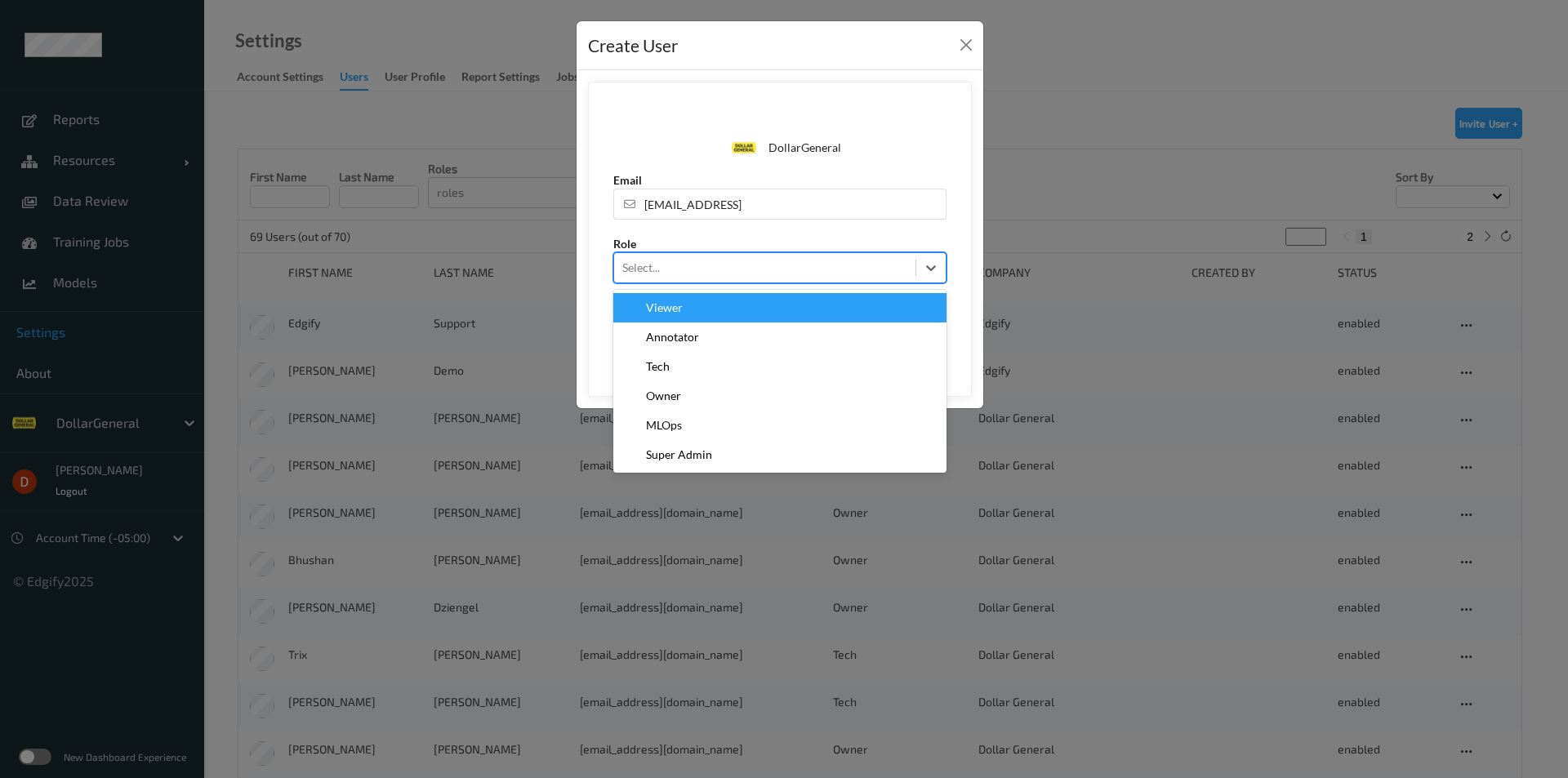
click at [859, 269] on div at bounding box center [764, 268] width 285 height 19
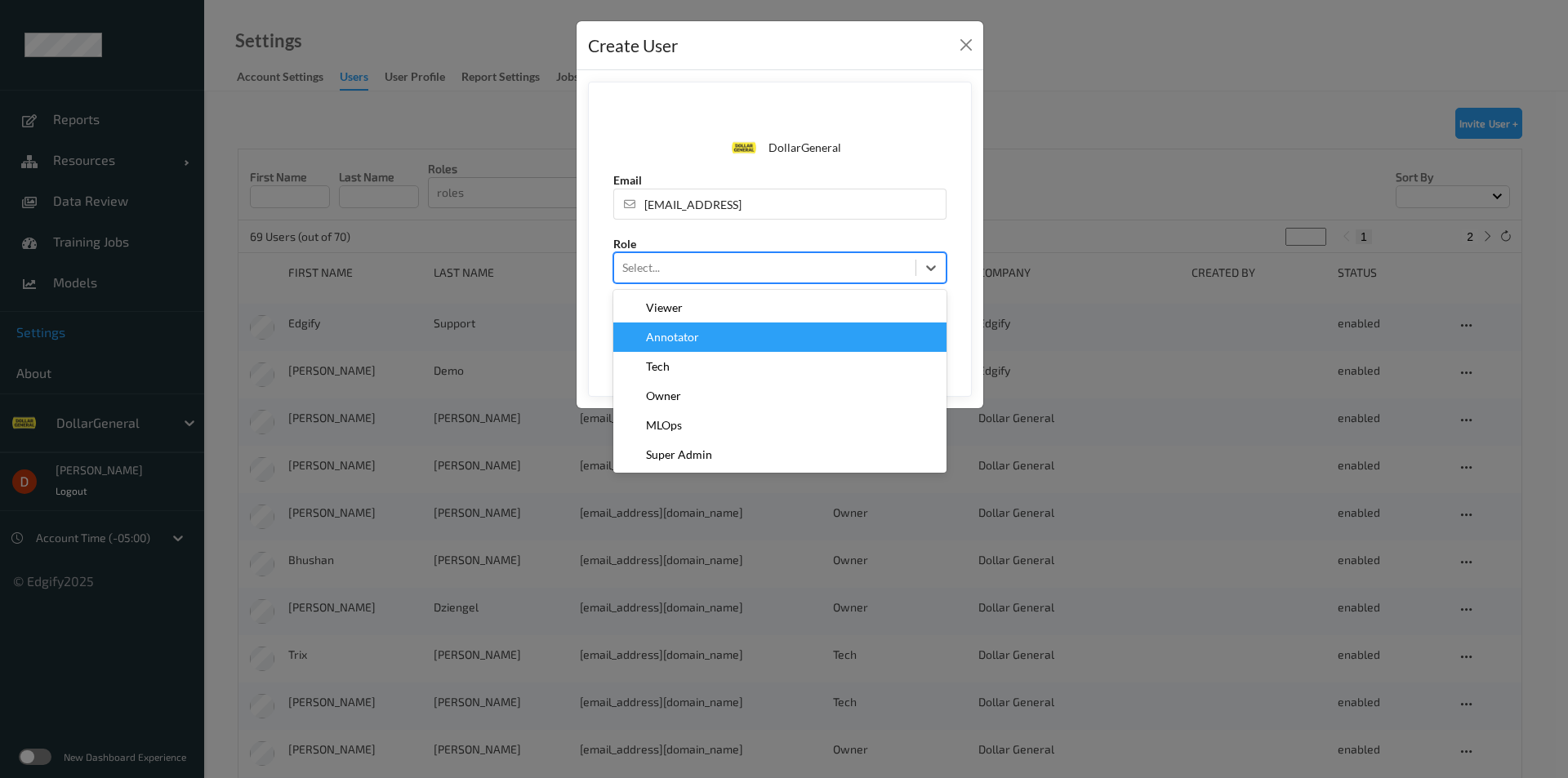
click at [770, 333] on div "Annotator" at bounding box center [780, 336] width 314 height 17
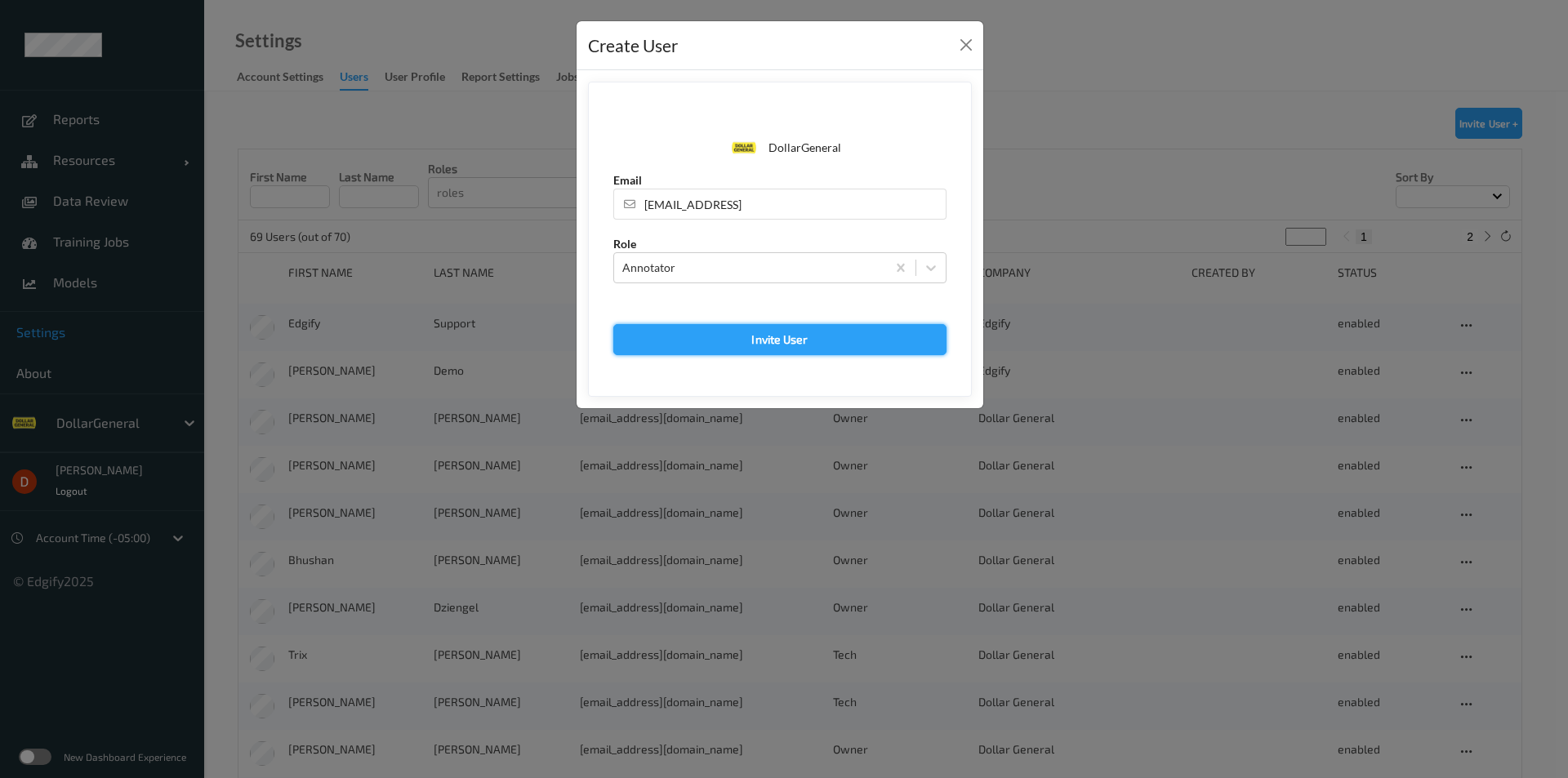
click at [828, 343] on button "Invite User" at bounding box center [780, 339] width 333 height 31
